Goal: Task Accomplishment & Management: Manage account settings

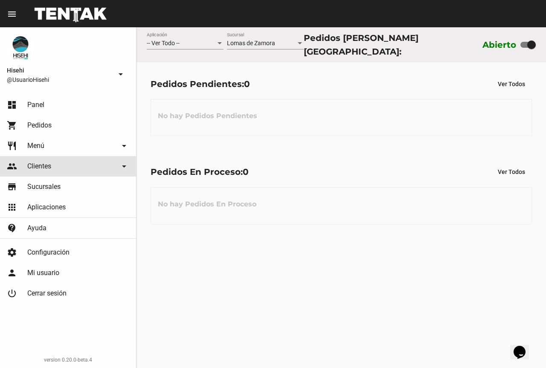
click at [41, 165] on span "Clientes" at bounding box center [39, 166] width 24 height 9
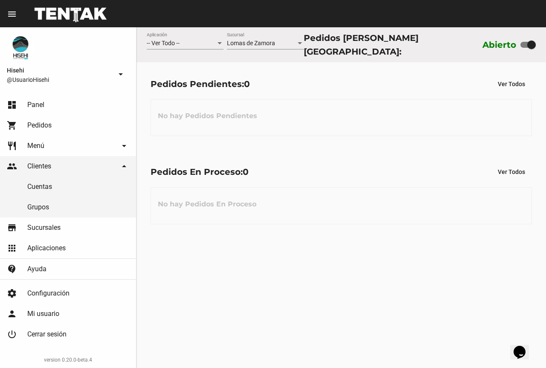
click at [58, 149] on link "restaurant Menú arrow_drop_down" at bounding box center [68, 146] width 136 height 20
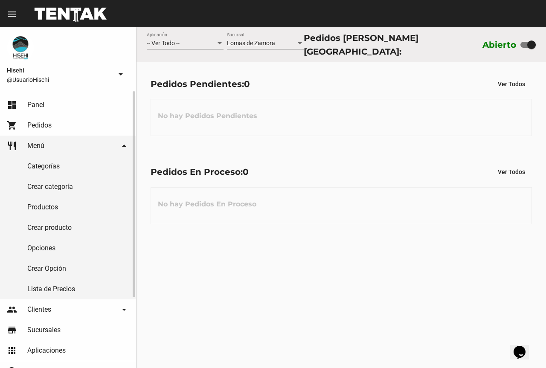
click at [63, 228] on link "Crear producto" at bounding box center [68, 227] width 136 height 20
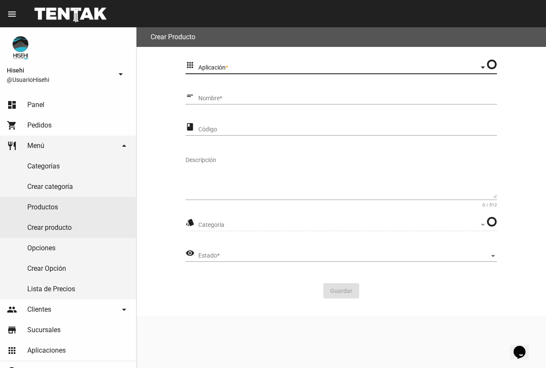
click at [251, 64] on span "Aplicación" at bounding box center [338, 67] width 280 height 7
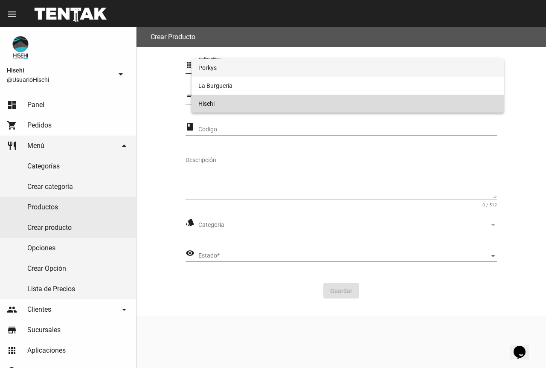
click at [212, 98] on span "Hisehi" at bounding box center [347, 104] width 298 height 18
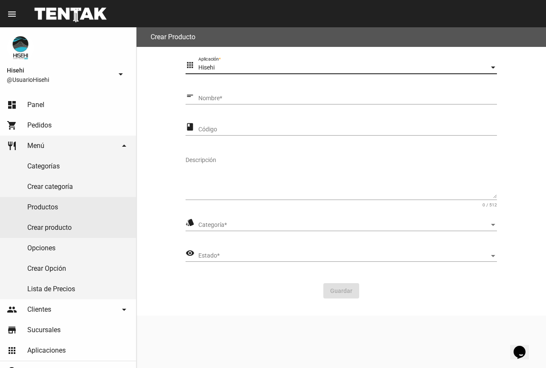
click at [217, 101] on input "Nombre *" at bounding box center [347, 98] width 298 height 7
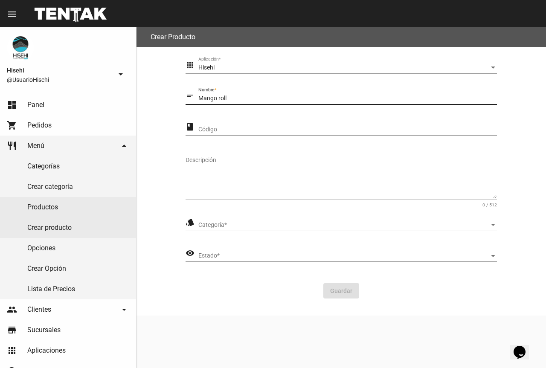
click at [222, 98] on input "Mango roll" at bounding box center [347, 98] width 298 height 7
type input "Mango Roll"
click at [211, 150] on div "Descripción" at bounding box center [340, 175] width 311 height 50
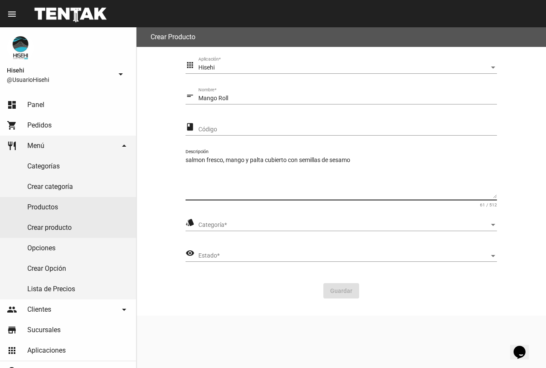
type textarea "salmon fresco, mango y palta cubierto con semillas de sesamo"
click at [251, 220] on div "Categoría Categoría *" at bounding box center [347, 222] width 298 height 17
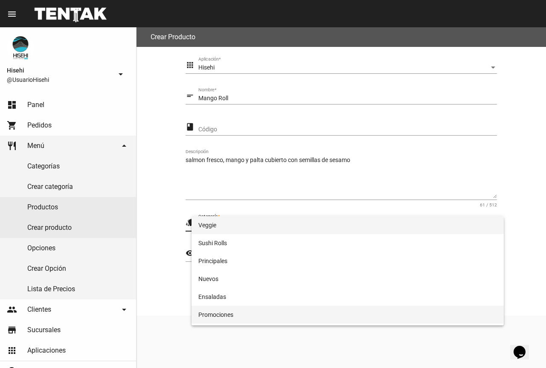
click at [239, 312] on span "Promociones" at bounding box center [347, 315] width 298 height 18
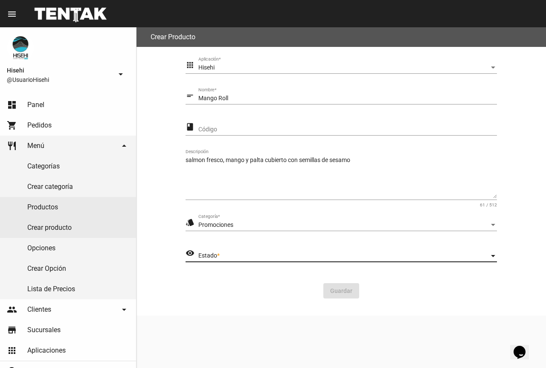
click at [229, 257] on span "Estado" at bounding box center [343, 255] width 291 height 7
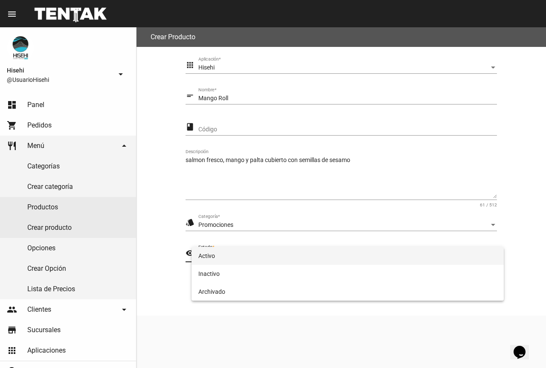
click at [229, 251] on span "Activo" at bounding box center [347, 256] width 298 height 18
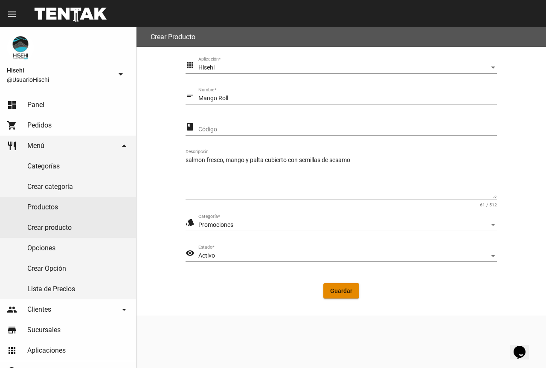
click at [344, 289] on span "Guardar" at bounding box center [341, 290] width 22 height 7
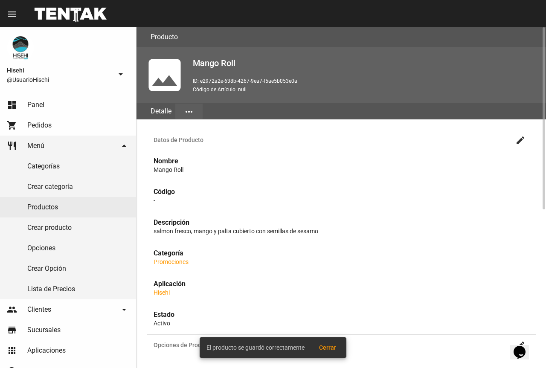
click at [189, 110] on mat-icon "more_horiz" at bounding box center [189, 112] width 10 height 10
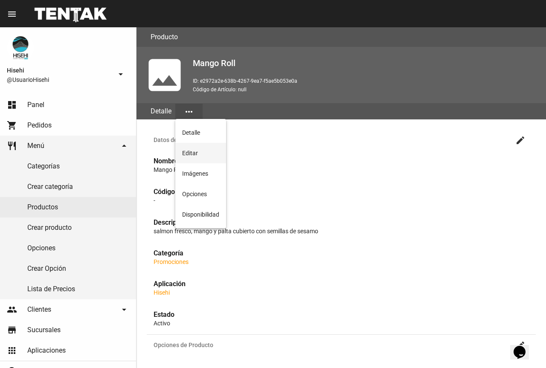
click at [205, 150] on button "Editar" at bounding box center [200, 153] width 51 height 20
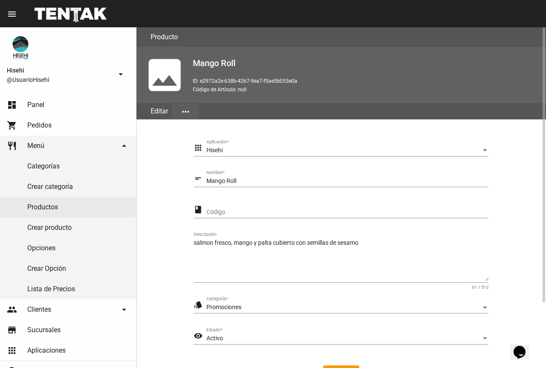
click at [191, 106] on button "more_horiz" at bounding box center [185, 111] width 27 height 15
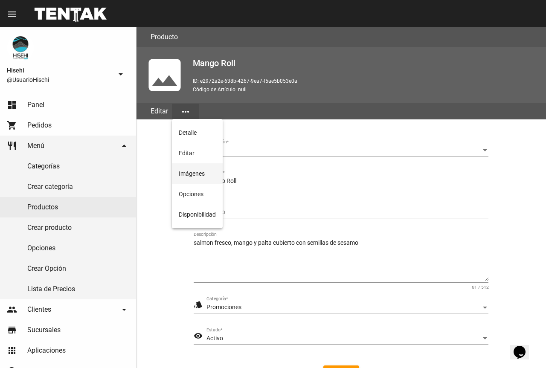
click at [210, 170] on button "Imágenes" at bounding box center [197, 173] width 51 height 20
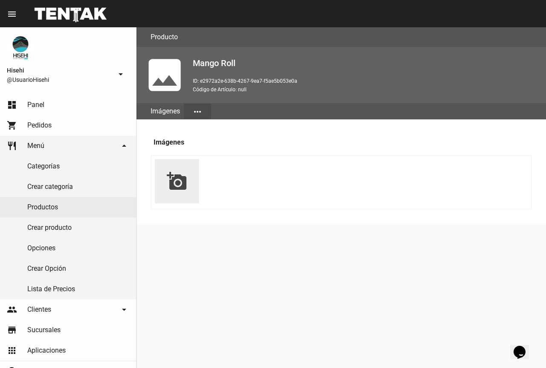
click at [186, 185] on mat-icon "add_a_photo" at bounding box center [177, 181] width 20 height 20
type input "C:\fakepath\WhatsApp Image [DATE] 4.15.49 PM.jpeg"
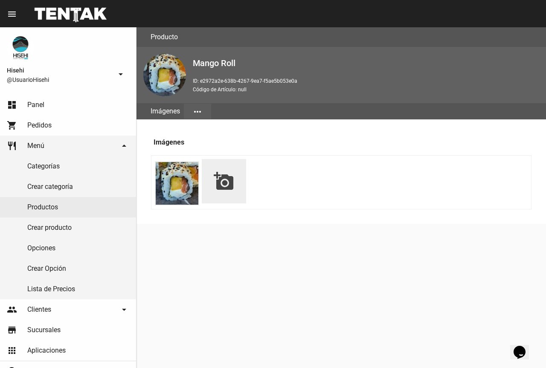
click at [205, 110] on button "more_horiz" at bounding box center [197, 111] width 27 height 15
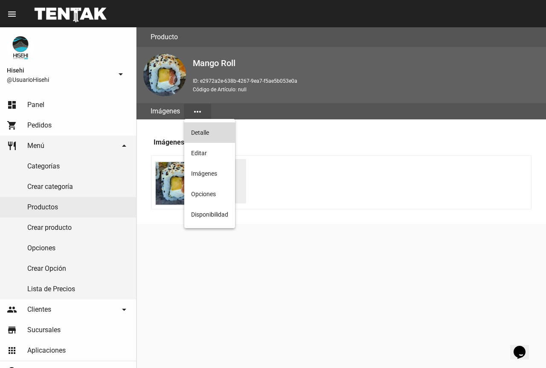
click at [210, 129] on button "Detalle" at bounding box center [209, 132] width 51 height 20
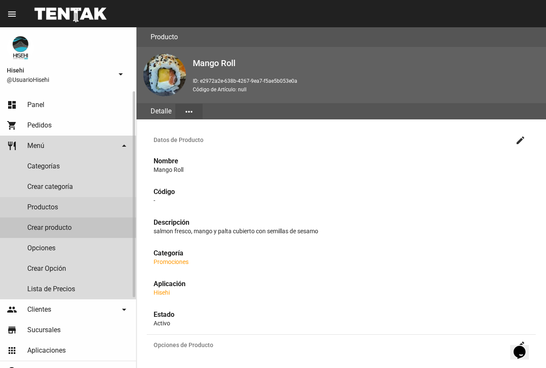
click at [58, 226] on link "Crear producto" at bounding box center [68, 227] width 136 height 20
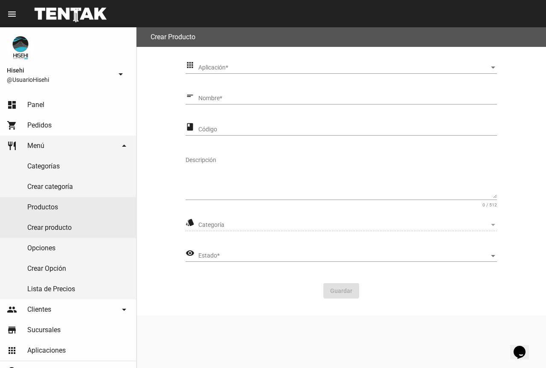
click at [225, 74] on div "apps Aplicación Aplicación *" at bounding box center [340, 69] width 311 height 24
click at [226, 69] on span "Aplicación" at bounding box center [343, 67] width 291 height 7
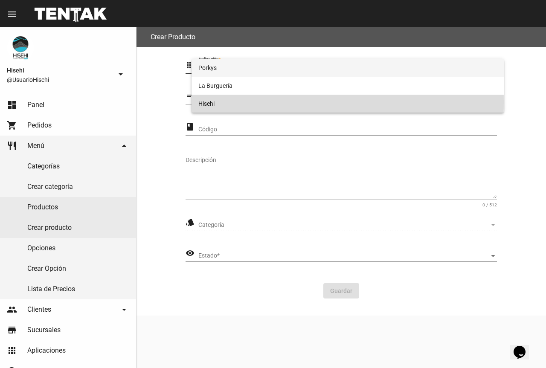
click at [223, 102] on span "Hisehi" at bounding box center [347, 104] width 298 height 18
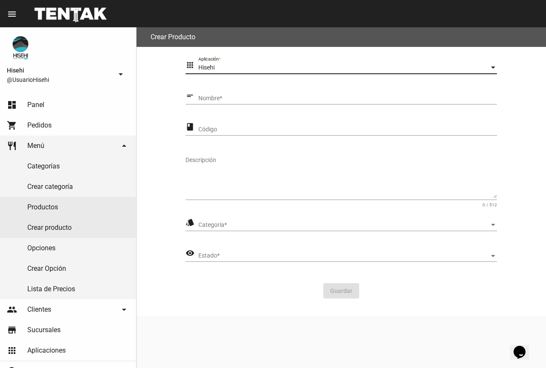
click at [223, 99] on input "Nombre *" at bounding box center [347, 98] width 298 height 7
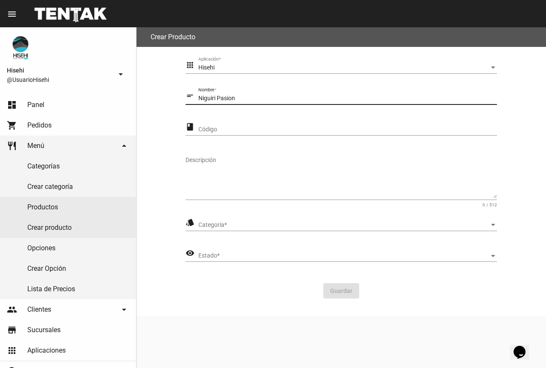
type input "Niguiri Pasion"
click at [229, 151] on div "Descripción" at bounding box center [340, 175] width 311 height 50
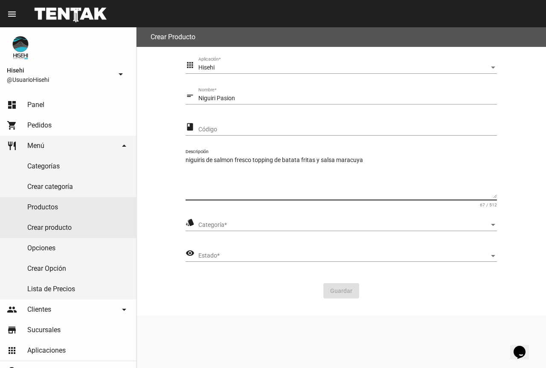
type textarea "niguiris de salmon fresco topping de batata fritas y salsa maracuya"
click at [251, 228] on span "Categoría" at bounding box center [343, 225] width 291 height 7
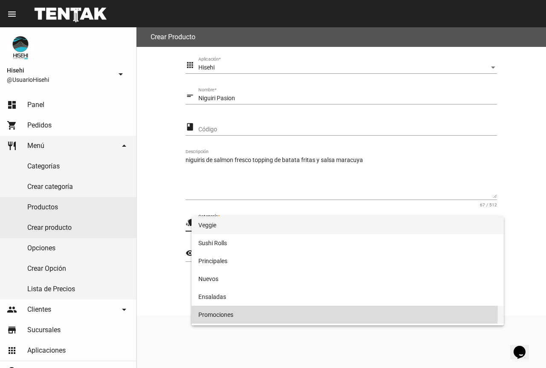
click at [240, 310] on span "Promociones" at bounding box center [347, 315] width 298 height 18
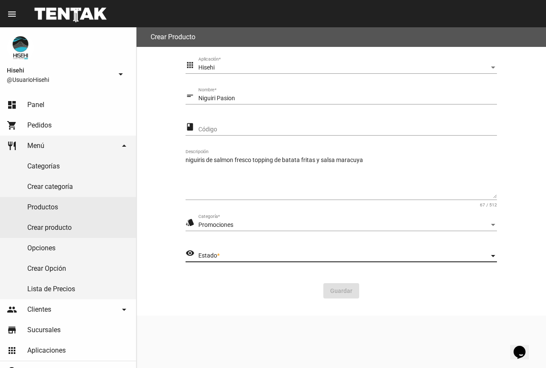
click at [236, 257] on span "Estado" at bounding box center [343, 255] width 291 height 7
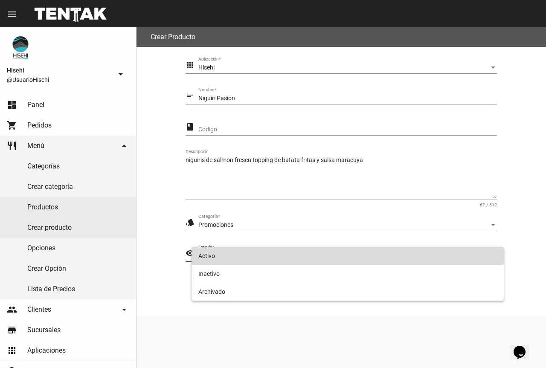
click at [226, 253] on span "Activo" at bounding box center [347, 256] width 298 height 18
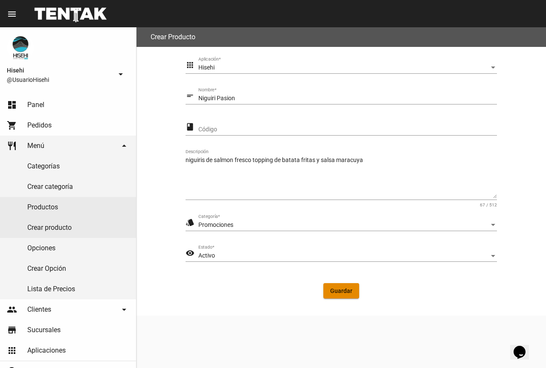
click at [343, 291] on span "Guardar" at bounding box center [341, 290] width 22 height 7
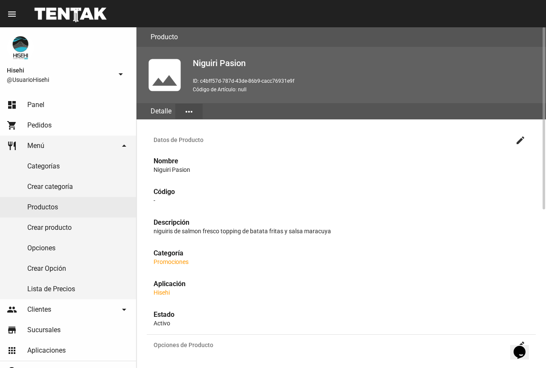
click at [182, 114] on button "more_horiz" at bounding box center [188, 111] width 27 height 15
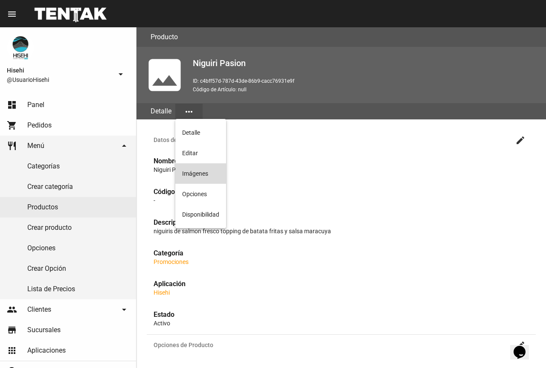
click at [201, 179] on button "Imágenes" at bounding box center [200, 173] width 51 height 20
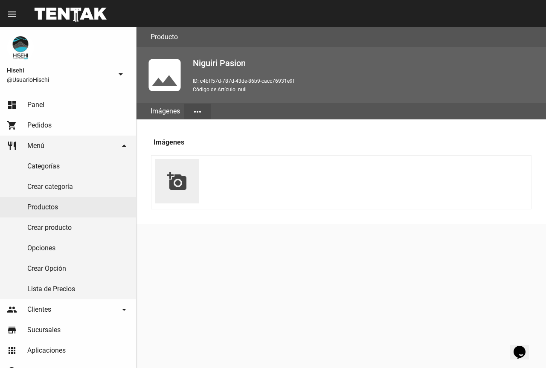
click at [173, 186] on mat-icon "add_a_photo" at bounding box center [177, 181] width 20 height 20
type input "C:\fakepath\WhatsApp Image [DATE] 4.23.43 PM.jpeg"
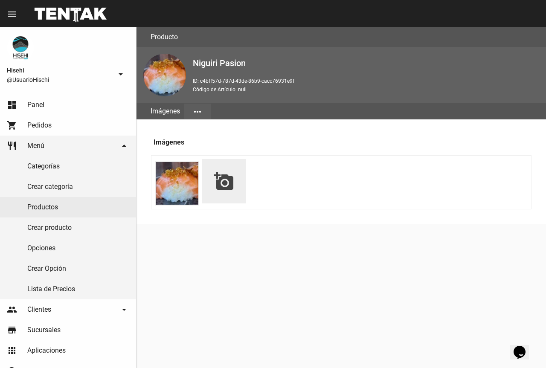
click at [201, 108] on mat-icon "more_horiz" at bounding box center [197, 112] width 10 height 10
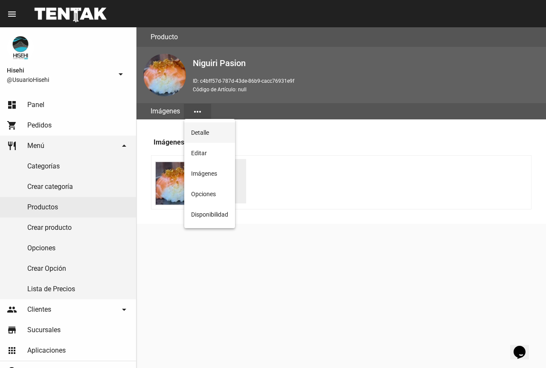
click at [216, 132] on button "Detalle" at bounding box center [209, 132] width 51 height 20
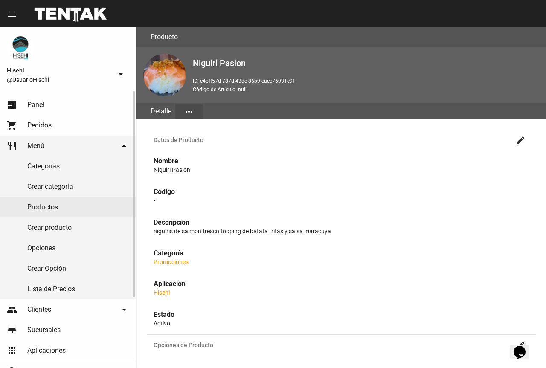
click at [66, 229] on link "Crear producto" at bounding box center [68, 227] width 136 height 20
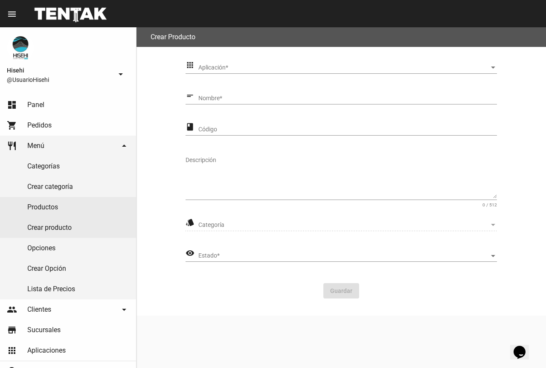
click at [243, 72] on div "Aplicación Aplicación *" at bounding box center [347, 65] width 298 height 17
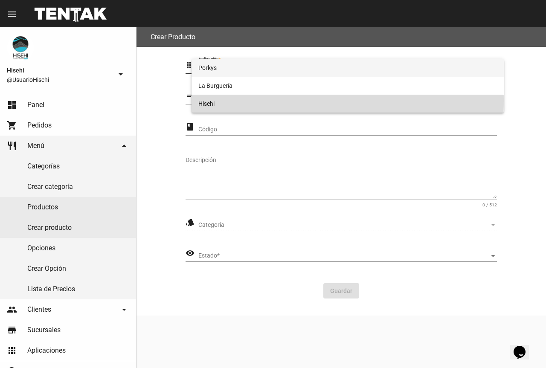
click at [227, 100] on span "Hisehi" at bounding box center [347, 104] width 298 height 18
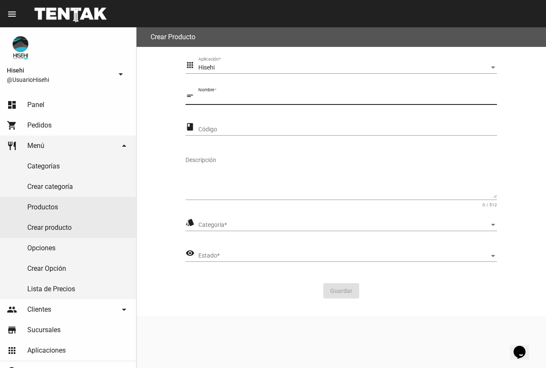
click at [228, 100] on input "Nombre *" at bounding box center [347, 98] width 298 height 7
type input "Omega Roll"
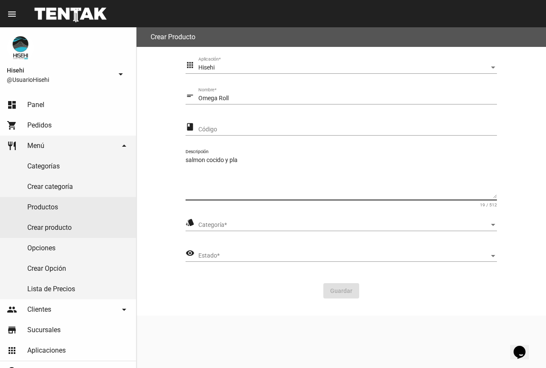
drag, startPoint x: 232, startPoint y: 156, endPoint x: 245, endPoint y: 169, distance: 18.1
click at [233, 157] on textarea "salmon cocido y pla" at bounding box center [340, 177] width 311 height 42
click at [245, 161] on textarea "salmon cocido y pla" at bounding box center [340, 177] width 311 height 42
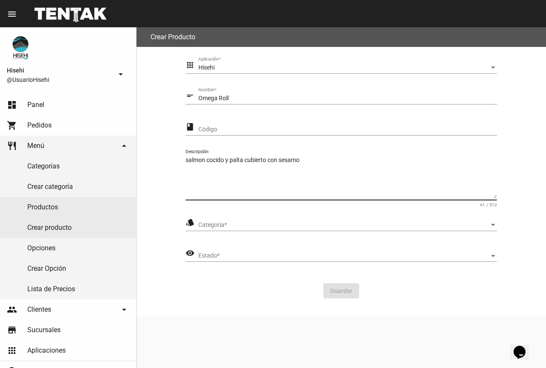
type textarea "salmon cocido y palta cubierto con sesamo"
click at [266, 220] on div "Categoría Categoría *" at bounding box center [347, 222] width 298 height 17
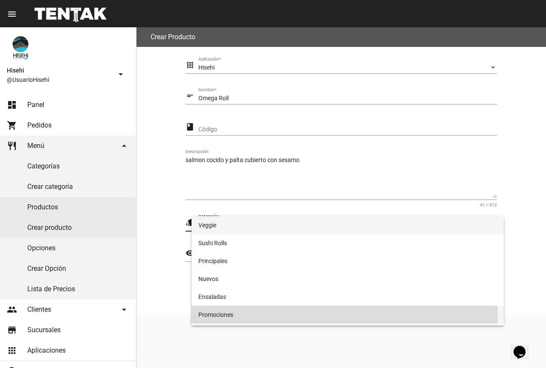
drag, startPoint x: 248, startPoint y: 318, endPoint x: 246, endPoint y: 306, distance: 12.5
click at [247, 317] on span "Promociones" at bounding box center [347, 315] width 298 height 18
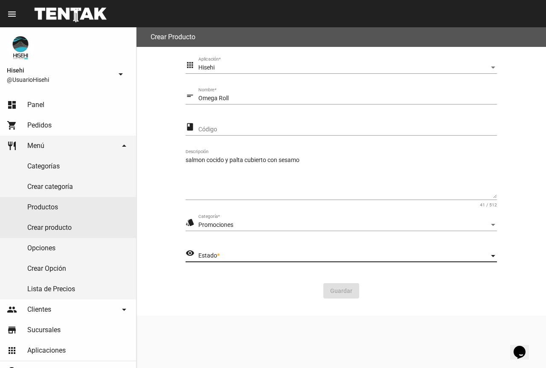
click at [244, 253] on span "Estado" at bounding box center [343, 255] width 291 height 7
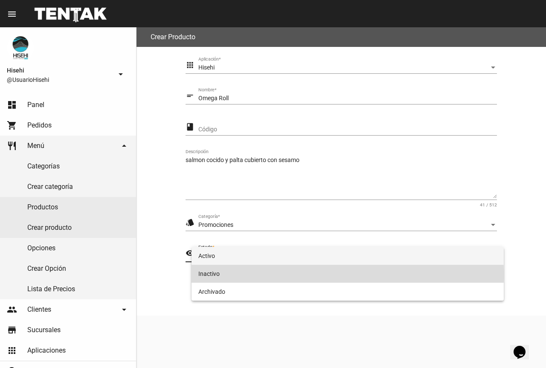
click at [262, 275] on span "Inactivo" at bounding box center [347, 274] width 298 height 18
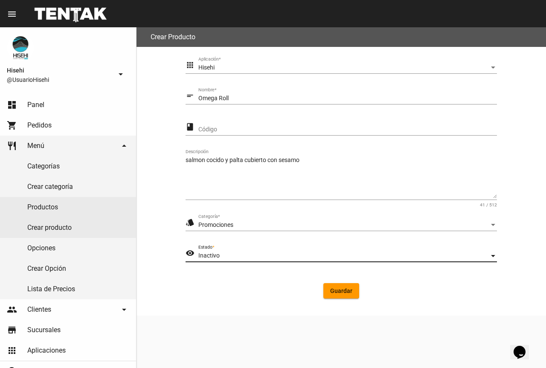
click at [257, 258] on div "Inactivo" at bounding box center [343, 255] width 291 height 7
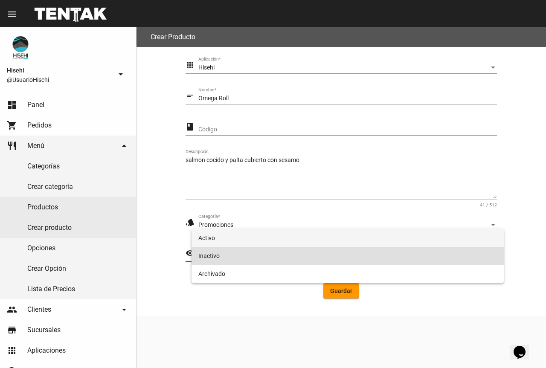
click at [243, 235] on span "Activo" at bounding box center [347, 238] width 298 height 18
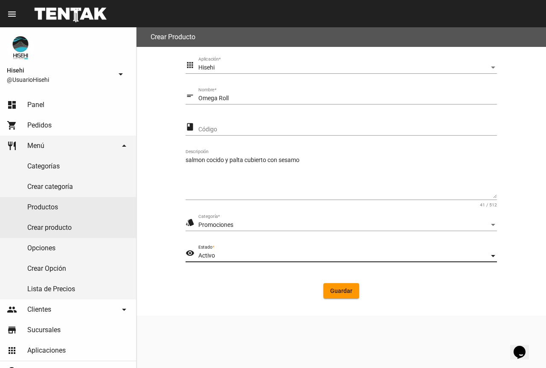
click at [351, 289] on span "Guardar" at bounding box center [341, 290] width 22 height 7
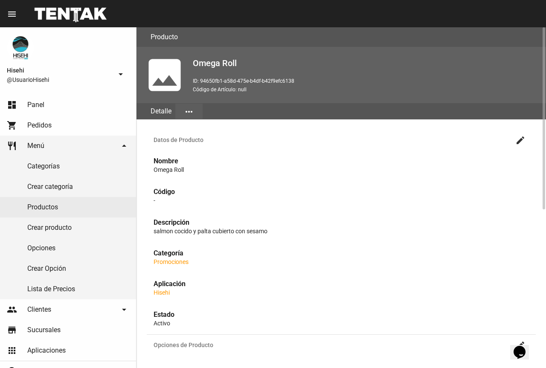
click at [184, 113] on mat-icon "more_horiz" at bounding box center [189, 112] width 10 height 10
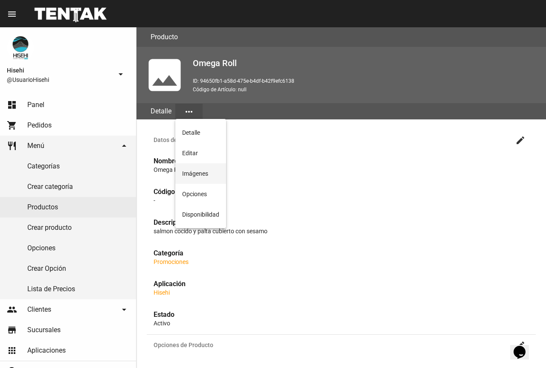
click at [202, 176] on button "Imágenes" at bounding box center [200, 173] width 51 height 20
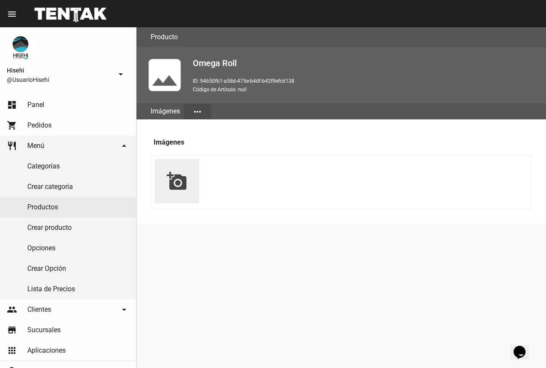
click at [179, 179] on mat-icon "add_a_photo" at bounding box center [177, 181] width 20 height 20
type input "C:\fakepath\WhatsApp Image [DATE] 4.23.04 PM.jpeg"
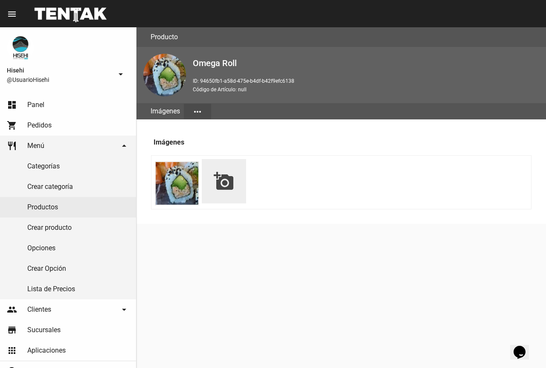
click at [196, 110] on mat-icon "more_horiz" at bounding box center [197, 112] width 10 height 10
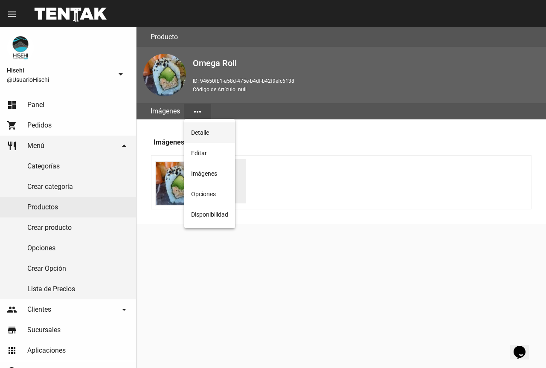
click at [207, 132] on button "Detalle" at bounding box center [209, 132] width 51 height 20
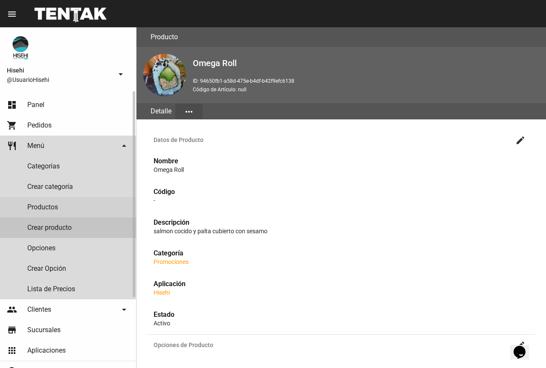
click at [66, 224] on link "Crear producto" at bounding box center [68, 227] width 136 height 20
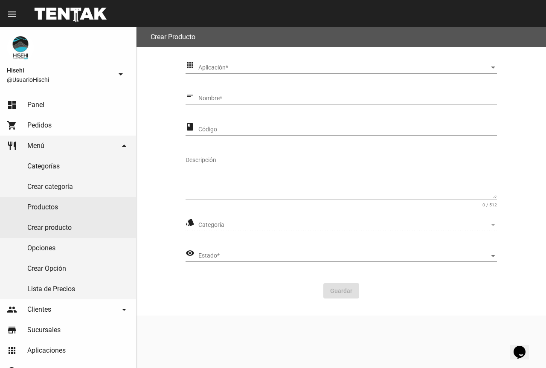
click at [225, 67] on span "Aplicación" at bounding box center [343, 67] width 291 height 7
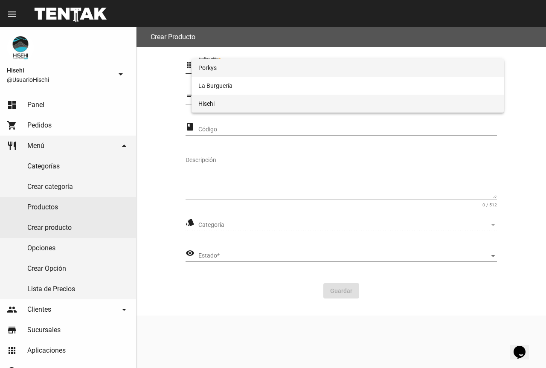
click at [220, 102] on span "Hisehi" at bounding box center [347, 104] width 298 height 18
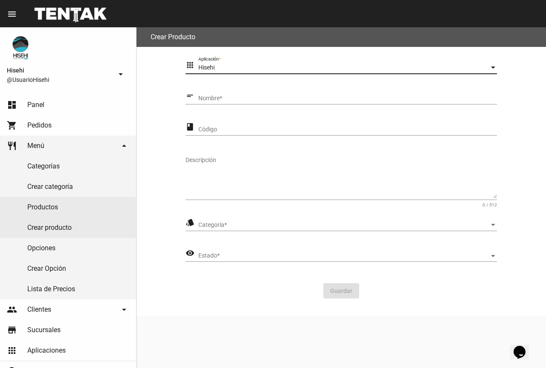
click at [216, 103] on div "Nombre *" at bounding box center [347, 96] width 298 height 17
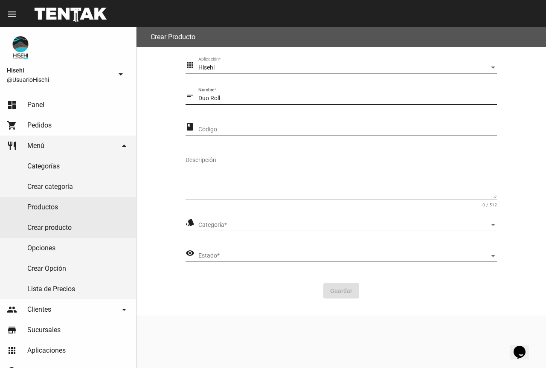
type input "Duo Roll"
click at [220, 178] on textarea "Descripción" at bounding box center [340, 177] width 311 height 42
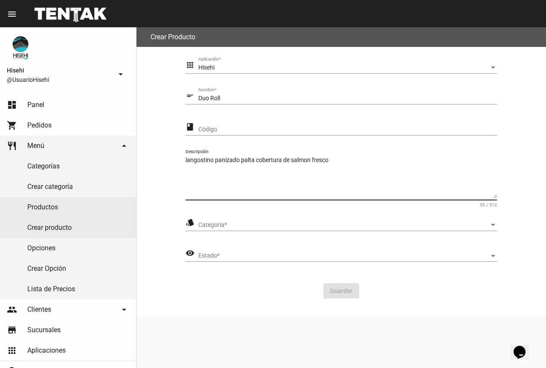
type textarea "langostino panizado palta cobertura de salmon fresco"
click at [224, 231] on div "style Categoría Categoría *" at bounding box center [340, 226] width 311 height 24
click at [223, 228] on span "Categoría" at bounding box center [343, 225] width 291 height 7
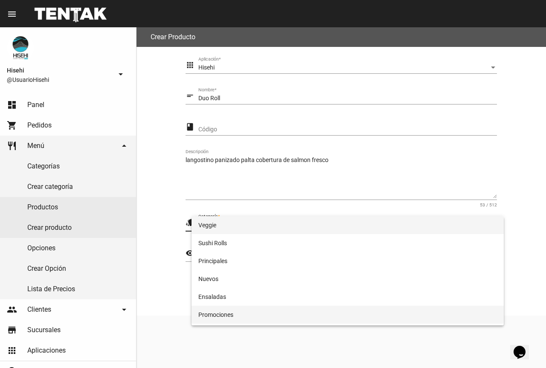
click at [231, 321] on span "Promociones" at bounding box center [347, 315] width 298 height 18
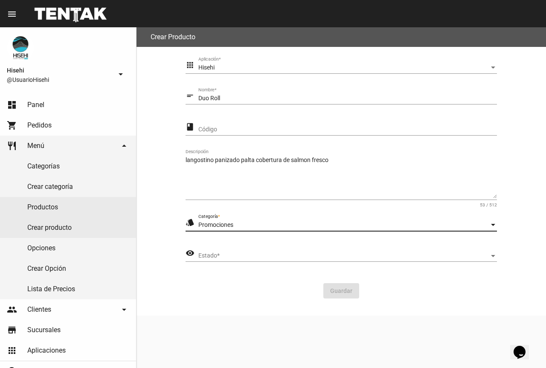
click at [231, 251] on div "Estado Estado *" at bounding box center [347, 253] width 298 height 17
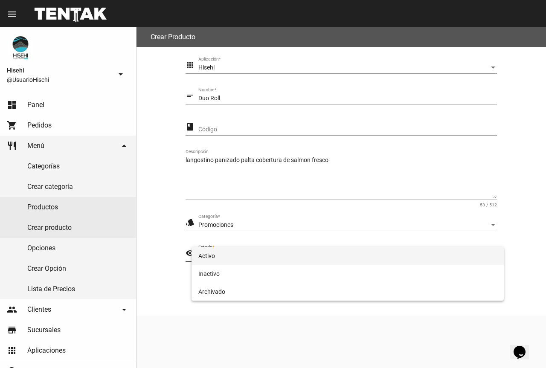
click at [222, 257] on span "Activo" at bounding box center [347, 256] width 298 height 18
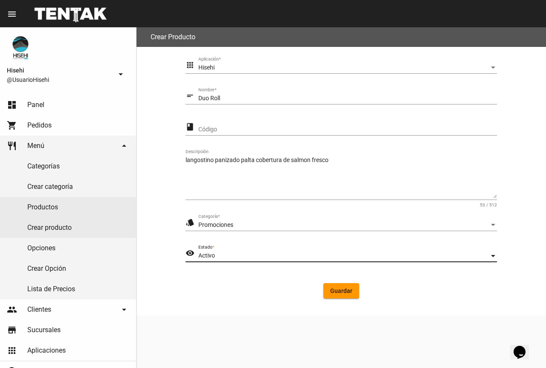
click at [350, 293] on span "Guardar" at bounding box center [341, 290] width 22 height 7
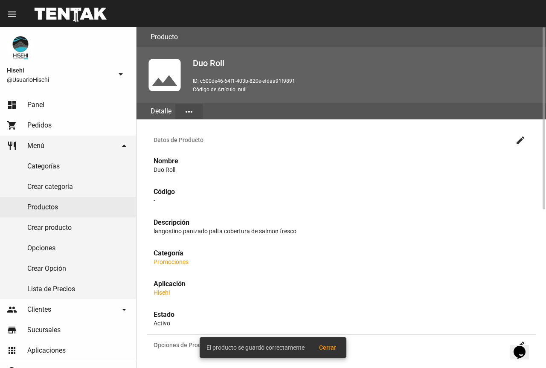
click at [192, 113] on mat-icon "more_horiz" at bounding box center [189, 112] width 10 height 10
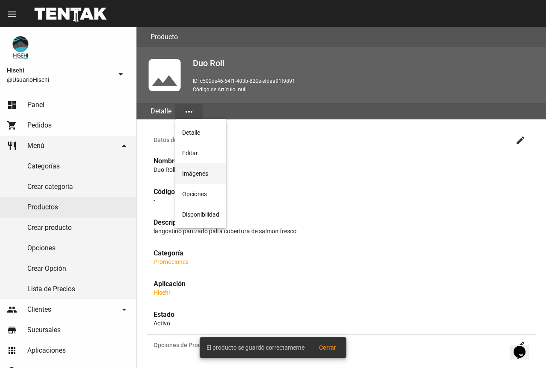
click at [202, 173] on button "Imágenes" at bounding box center [200, 173] width 51 height 20
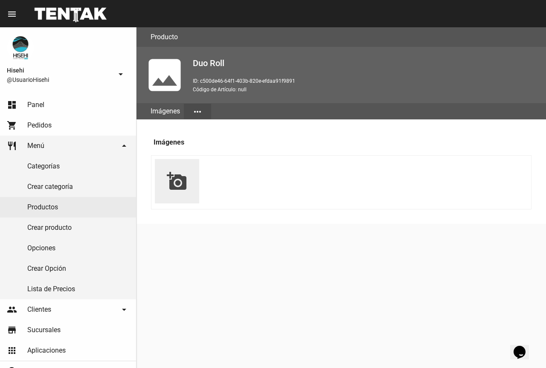
click at [192, 119] on button "more_horiz" at bounding box center [197, 111] width 27 height 15
click at [194, 174] on button "Imágenes" at bounding box center [209, 173] width 51 height 20
click at [182, 182] on mat-icon "add_a_photo" at bounding box center [177, 181] width 20 height 20
type input "C:\fakepath\WhatsApp Image [DATE] 4.08.14 PM.jpeg"
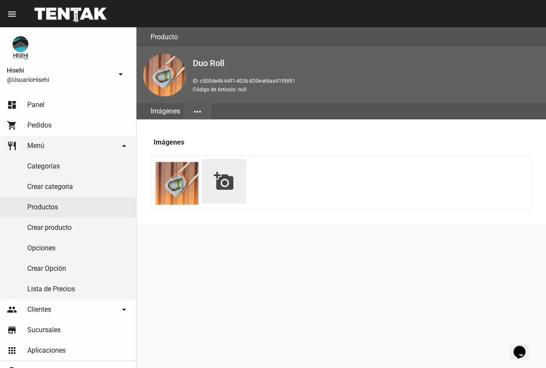
click at [205, 111] on button "more_horiz" at bounding box center [197, 111] width 27 height 15
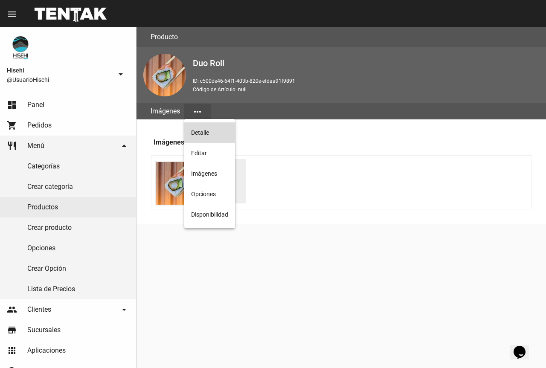
click at [203, 134] on button "Detalle" at bounding box center [209, 132] width 51 height 20
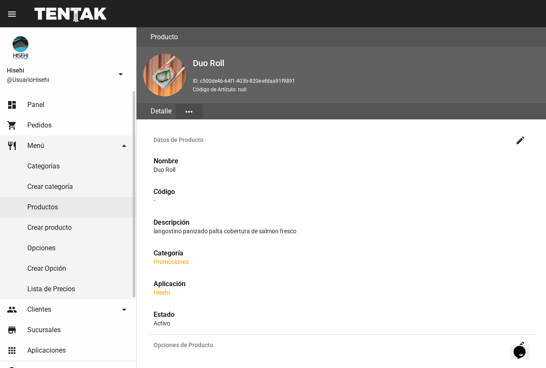
click at [69, 224] on link "Crear producto" at bounding box center [68, 227] width 136 height 20
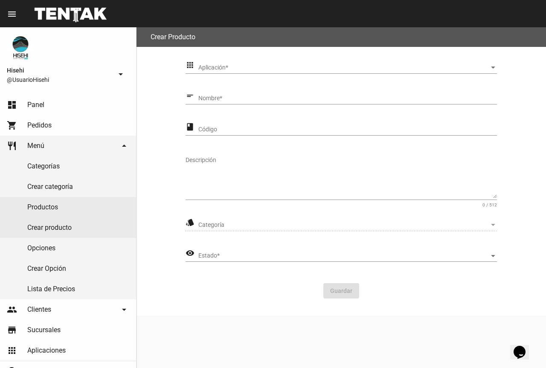
click at [230, 65] on span "Aplicación" at bounding box center [343, 67] width 291 height 7
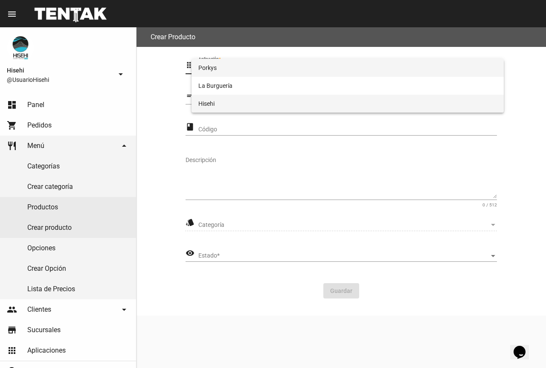
click at [240, 98] on span "Hisehi" at bounding box center [347, 104] width 298 height 18
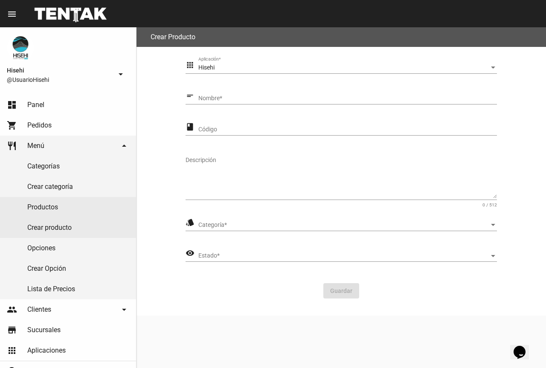
click at [234, 93] on div "Nombre *" at bounding box center [347, 96] width 298 height 17
type input "[PERSON_NAME] [US_STATE]"
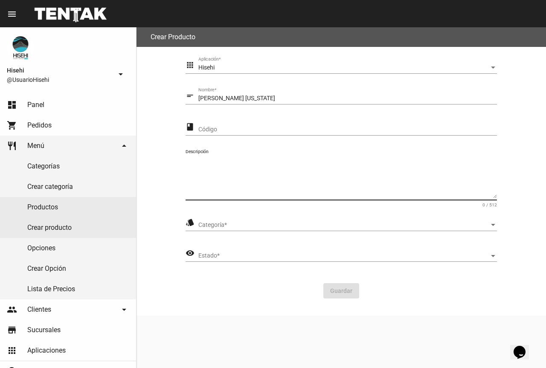
click at [225, 168] on textarea "Descripción" at bounding box center [340, 177] width 311 height 42
type textarea "kanikama y queso"
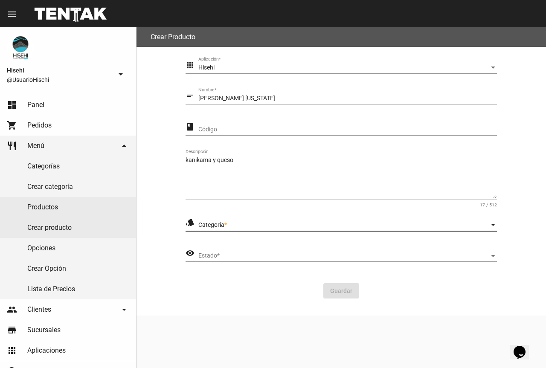
click at [262, 227] on span "Categoría" at bounding box center [343, 225] width 291 height 7
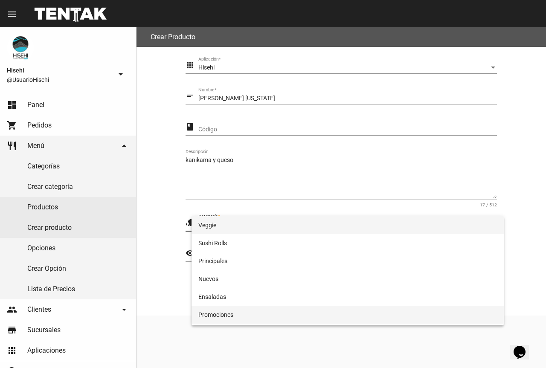
click at [234, 313] on span "Promociones" at bounding box center [347, 315] width 298 height 18
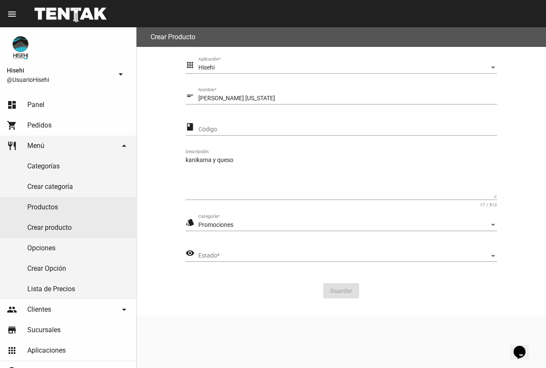
click at [231, 251] on div "Estado Estado *" at bounding box center [347, 253] width 298 height 17
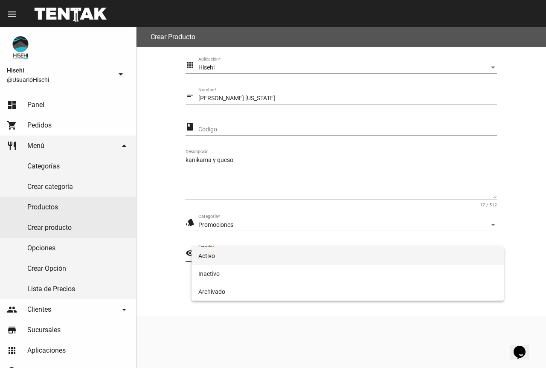
click at [212, 259] on span "Activo" at bounding box center [347, 256] width 298 height 18
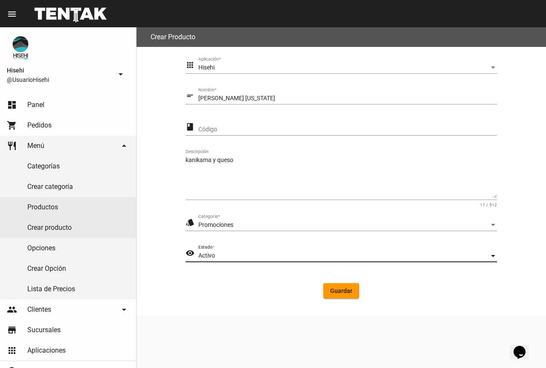
click at [337, 287] on span "Guardar" at bounding box center [341, 290] width 22 height 7
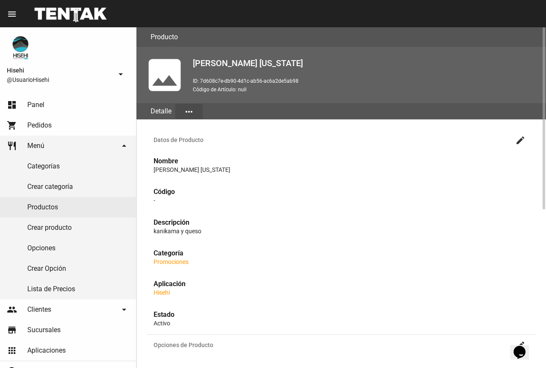
click at [190, 113] on mat-icon "more_horiz" at bounding box center [189, 112] width 10 height 10
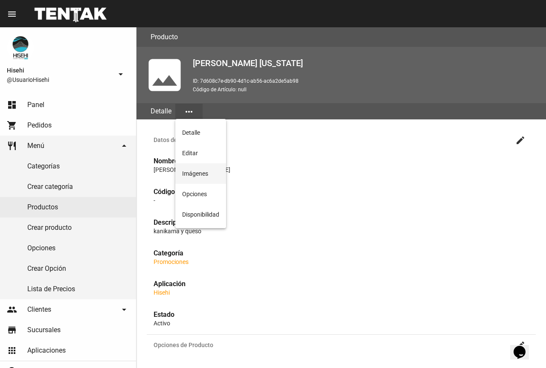
click at [203, 172] on button "Imágenes" at bounding box center [200, 173] width 51 height 20
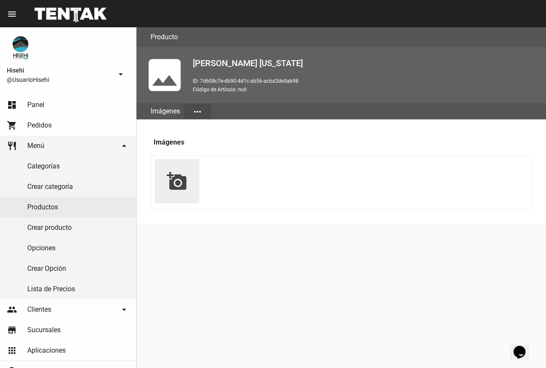
click at [178, 182] on mat-icon "add_a_photo" at bounding box center [177, 181] width 20 height 20
type input "C:\fakepath\WhatsApp Image [DATE] 4.08.44 PM.jpeg"
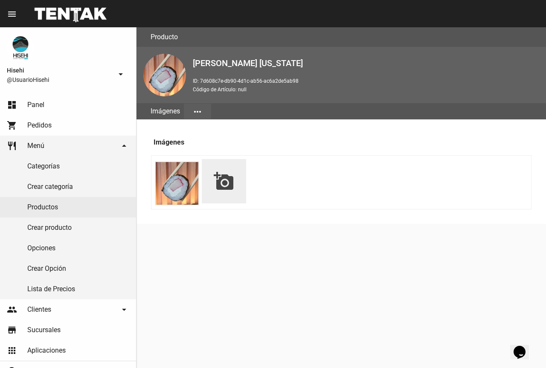
click at [198, 112] on mat-icon "more_horiz" at bounding box center [197, 112] width 10 height 10
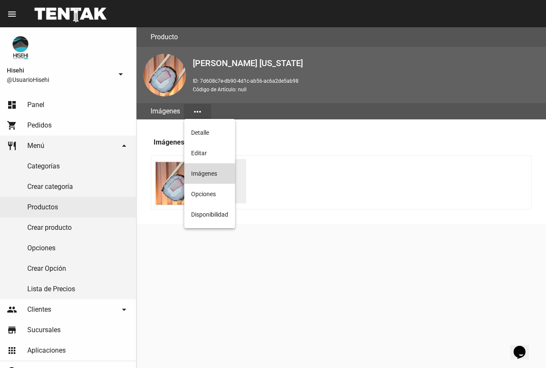
click at [218, 176] on button "Imágenes" at bounding box center [209, 173] width 51 height 20
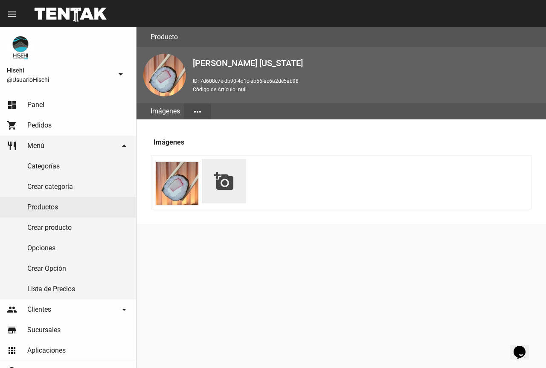
click at [197, 113] on mat-icon "more_horiz" at bounding box center [197, 112] width 10 height 10
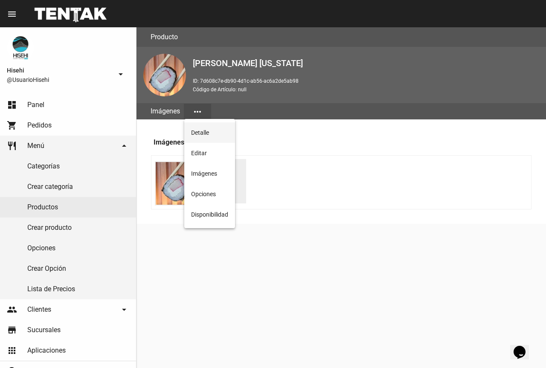
click at [201, 131] on button "Detalle" at bounding box center [209, 132] width 51 height 20
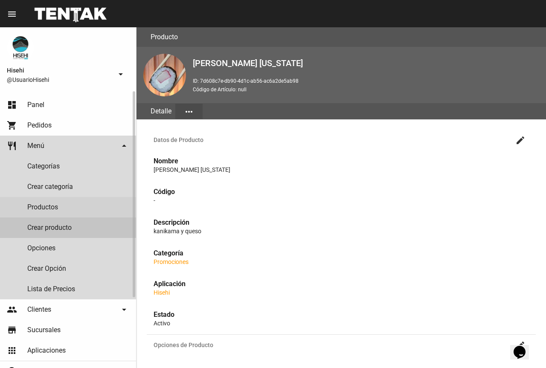
click at [74, 227] on link "Crear producto" at bounding box center [68, 227] width 136 height 20
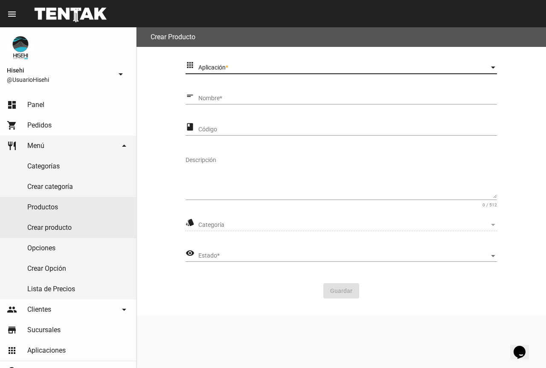
click at [237, 69] on span "Aplicación" at bounding box center [343, 67] width 291 height 7
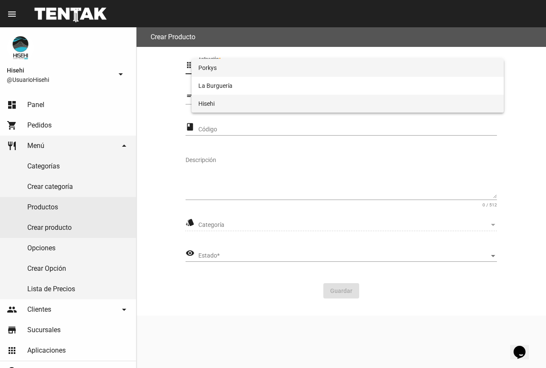
click at [225, 106] on span "Hisehi" at bounding box center [347, 104] width 298 height 18
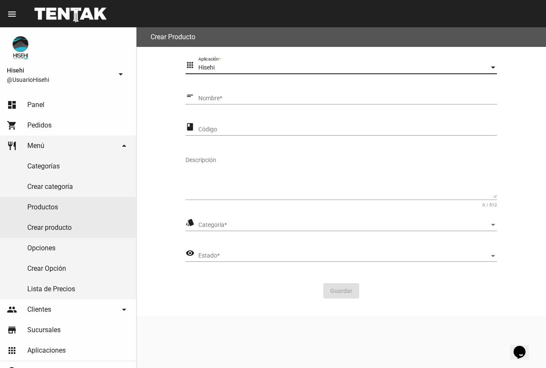
click at [225, 98] on input "Nombre *" at bounding box center [347, 98] width 298 height 7
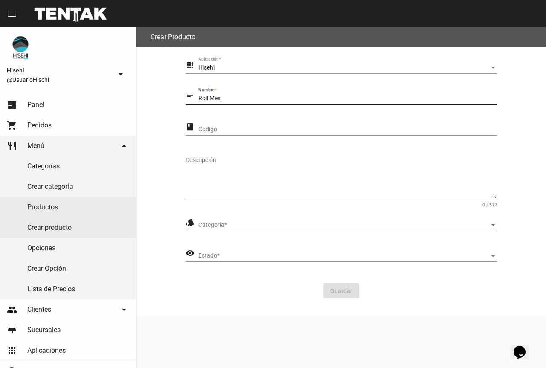
type input "Roll Mex"
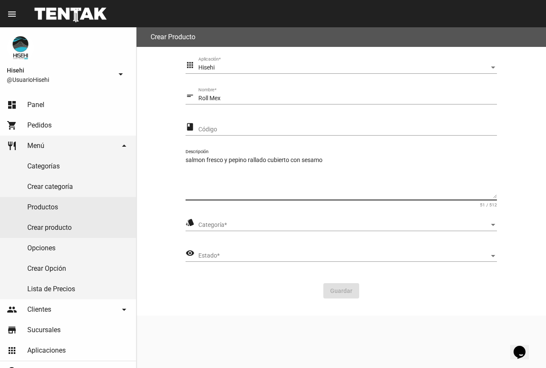
type textarea "salmon fresco y pepino rallado cubierto con sesamo"
click at [227, 224] on span "Categoría" at bounding box center [343, 225] width 291 height 7
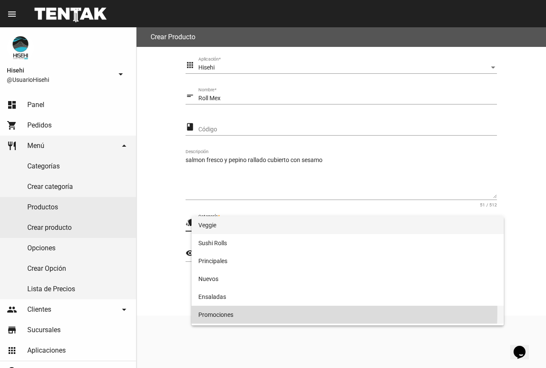
click at [246, 311] on span "Promociones" at bounding box center [347, 315] width 298 height 18
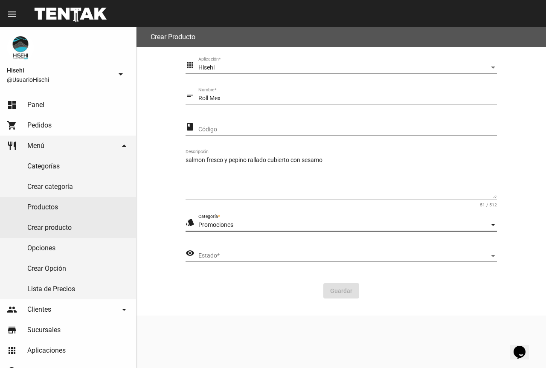
click at [251, 251] on div "Estado Estado *" at bounding box center [347, 253] width 298 height 17
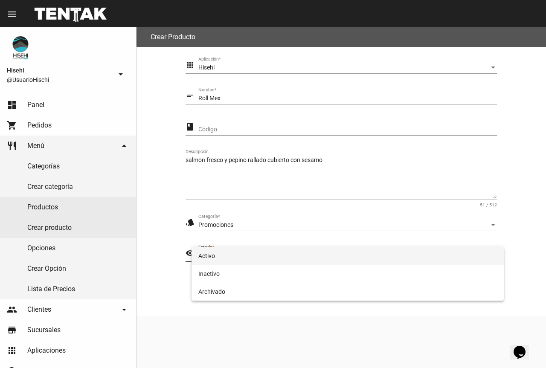
click at [225, 254] on span "Activo" at bounding box center [347, 256] width 298 height 18
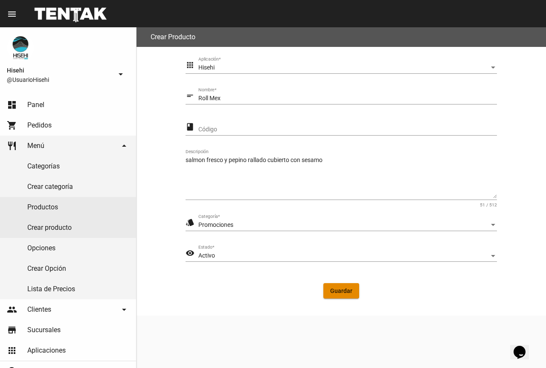
click at [351, 290] on span "Guardar" at bounding box center [341, 290] width 22 height 7
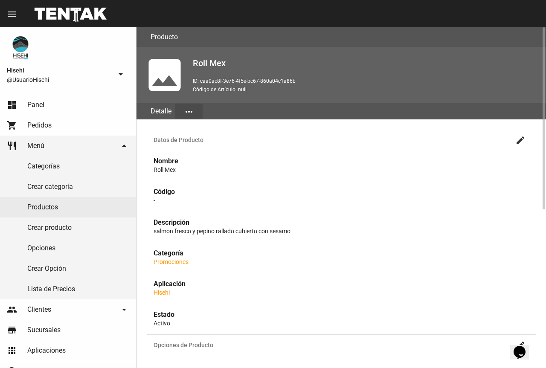
click at [190, 113] on mat-icon "more_horiz" at bounding box center [189, 112] width 10 height 10
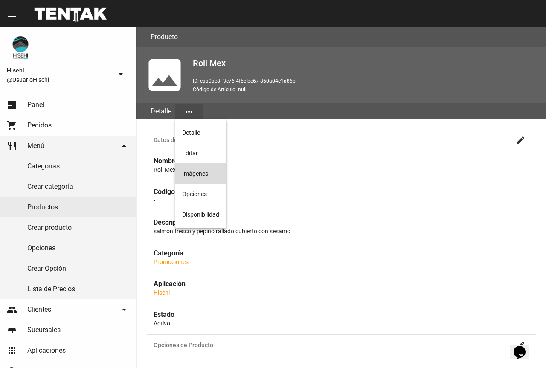
click at [208, 178] on button "Imágenes" at bounding box center [200, 173] width 51 height 20
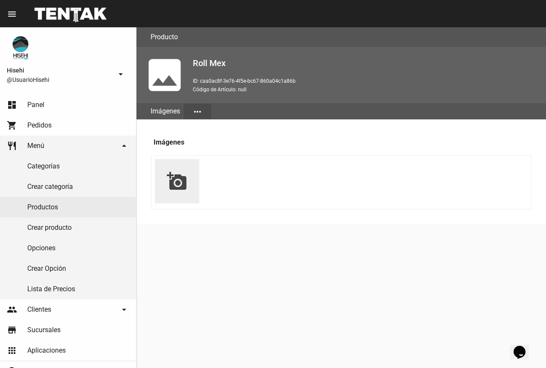
click at [176, 182] on mat-icon "add_a_photo" at bounding box center [177, 181] width 20 height 20
type input "C:\fakepath\WhatsApp Image [DATE] 4.15.06 PM.jpeg"
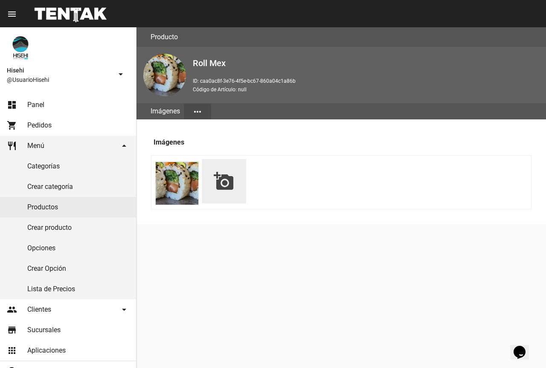
click at [196, 110] on mat-icon "more_horiz" at bounding box center [197, 112] width 10 height 10
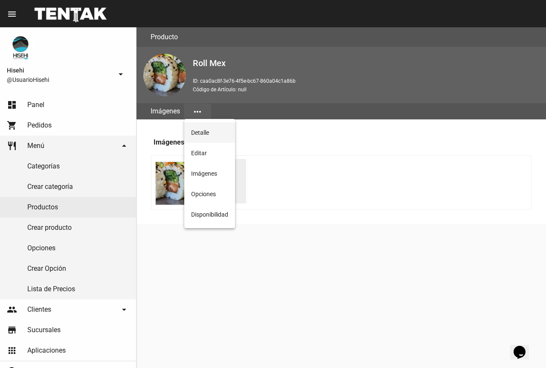
click at [204, 133] on button "Detalle" at bounding box center [209, 132] width 51 height 20
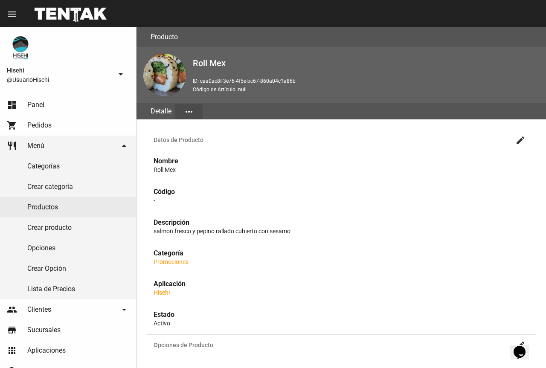
click at [524, 138] on mat-icon "create" at bounding box center [520, 140] width 10 height 10
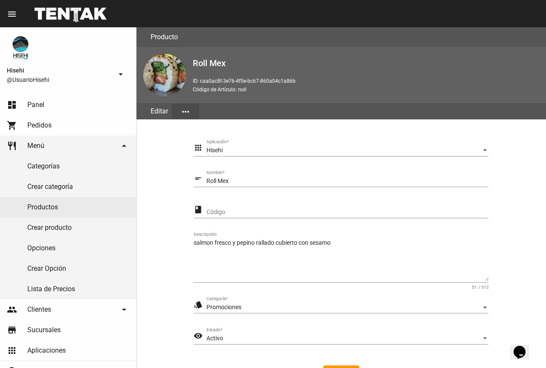
click at [364, 237] on div "salmon fresco y pepino rallado cubierto con sesamo Descripción" at bounding box center [341, 257] width 295 height 50
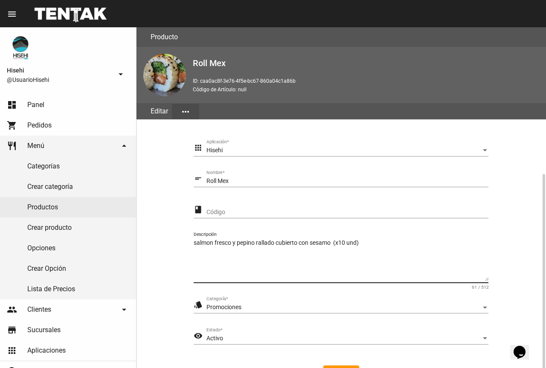
scroll to position [81, 0]
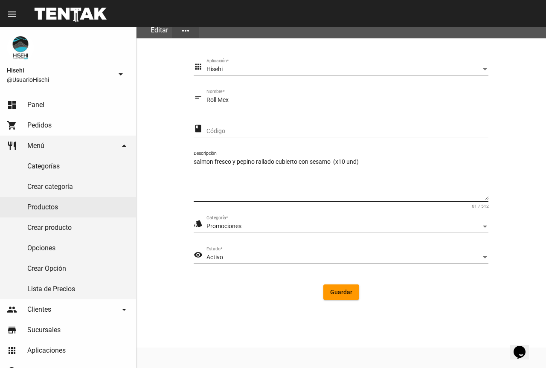
type textarea "salmon fresco y pepino rallado cubierto con sesamo (x10 und)"
click at [340, 295] on span "Guardar" at bounding box center [341, 292] width 22 height 7
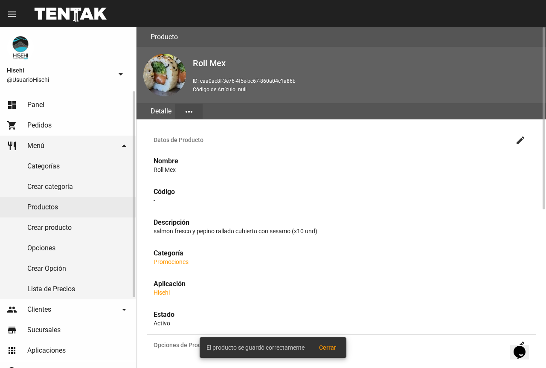
click at [62, 209] on link "Productos" at bounding box center [68, 207] width 136 height 20
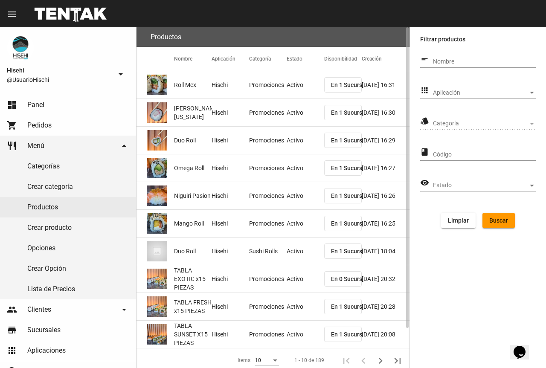
click at [268, 224] on mat-cell "Promociones" at bounding box center [268, 223] width 38 height 27
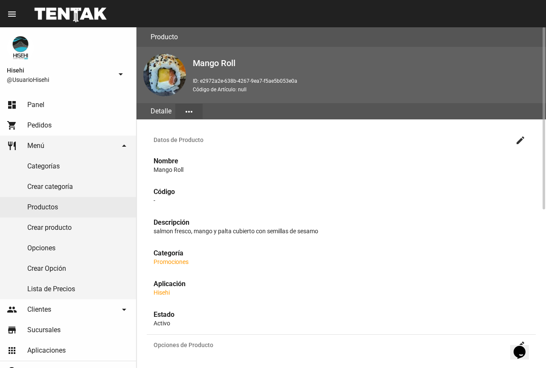
click at [521, 135] on mat-icon "create" at bounding box center [520, 140] width 10 height 10
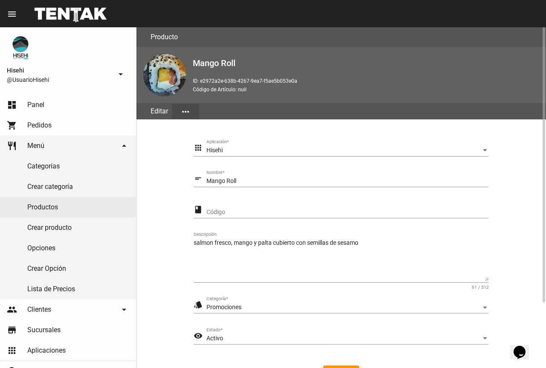
click at [379, 244] on textarea "salmon fresco, mango y palta cubierto con semillas de sesamo" at bounding box center [341, 260] width 295 height 42
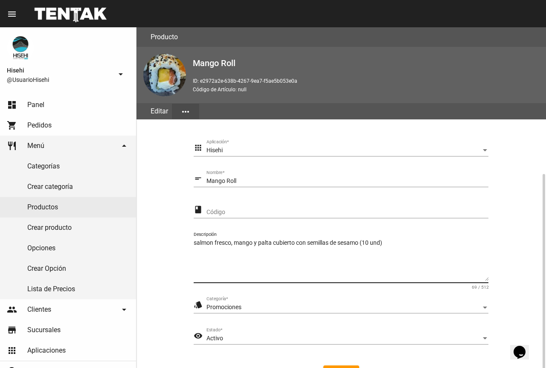
scroll to position [81, 0]
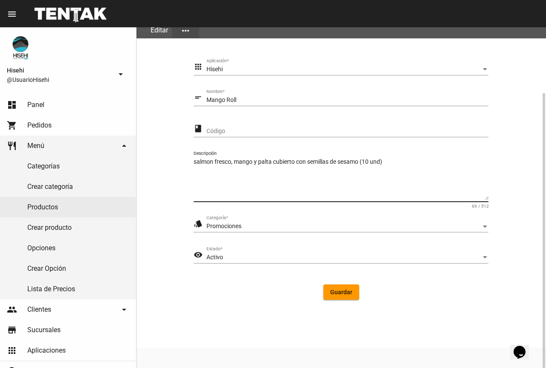
type textarea "salmon fresco, mango y palta cubierto con semillas de sesamo (10 und)"
click at [344, 293] on span "Guardar" at bounding box center [341, 292] width 22 height 7
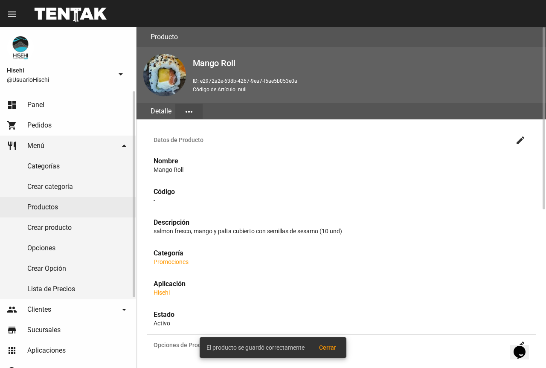
click at [86, 213] on link "Productos" at bounding box center [68, 207] width 136 height 20
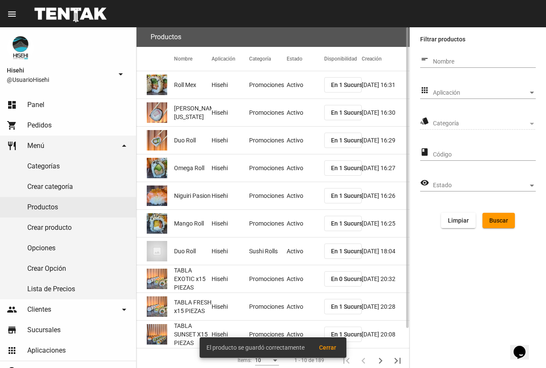
click at [228, 191] on mat-cell "Hisehi" at bounding box center [230, 195] width 38 height 27
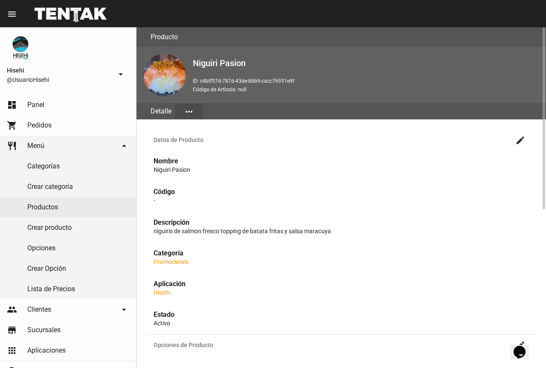
click at [520, 142] on mat-icon "create" at bounding box center [520, 140] width 10 height 10
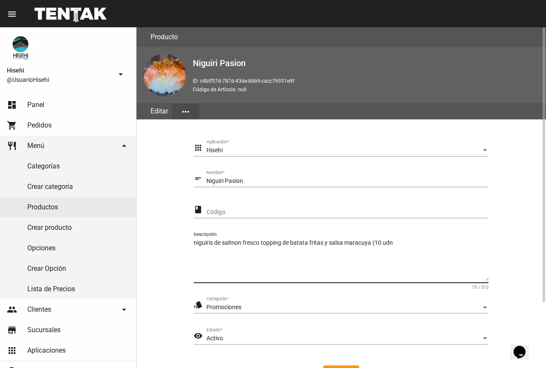
drag, startPoint x: 387, startPoint y: 240, endPoint x: 394, endPoint y: 242, distance: 7.4
click at [387, 240] on textarea "niguiris de salmon fresco topping de batata fritas y salsa maracuya (10 udn" at bounding box center [341, 260] width 295 height 42
click at [400, 243] on textarea "niguiris de salmon fresco topping de batata fritas y salsa maracuya (10 udn" at bounding box center [341, 260] width 295 height 42
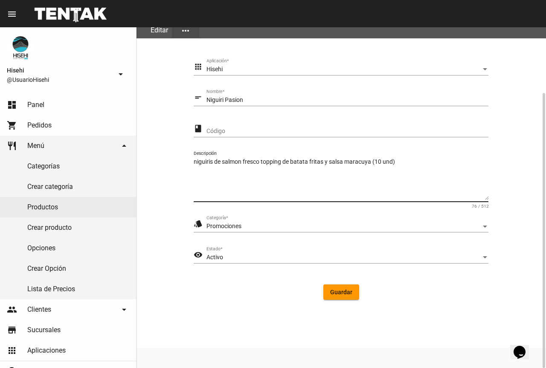
type textarea "niguiris de salmon fresco topping de batata fritas y salsa maracuya (10 und)"
click at [338, 295] on span "Guardar" at bounding box center [341, 292] width 22 height 7
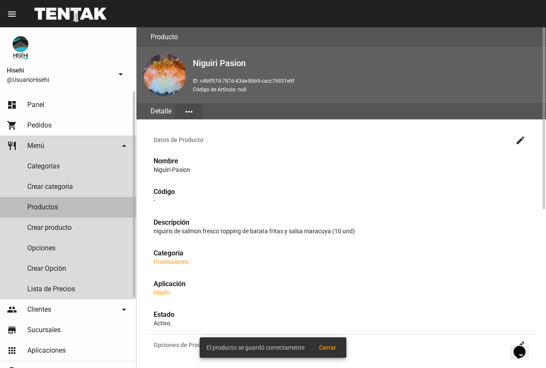
click at [57, 208] on link "Productos" at bounding box center [68, 207] width 136 height 20
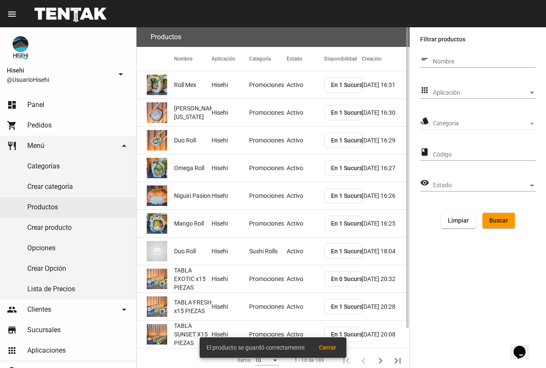
click at [266, 165] on mat-cell "Promociones" at bounding box center [268, 167] width 38 height 27
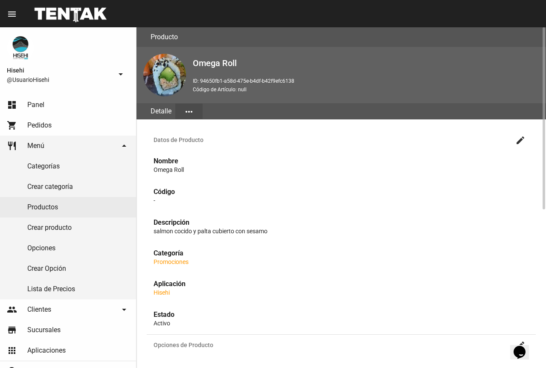
click at [520, 133] on button "create" at bounding box center [520, 139] width 17 height 17
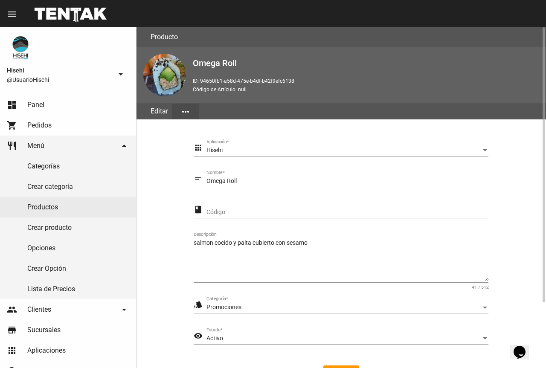
click at [321, 241] on textarea "salmon cocido y palta cubierto con sesamo" at bounding box center [341, 260] width 295 height 42
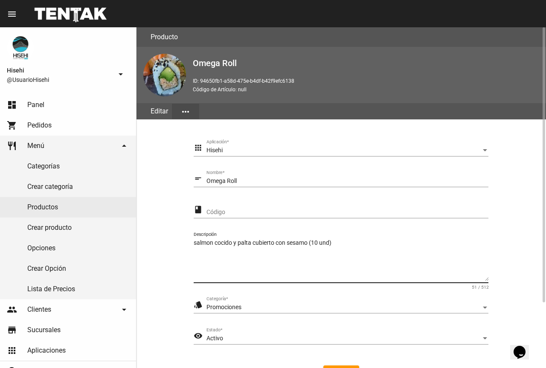
scroll to position [81, 0]
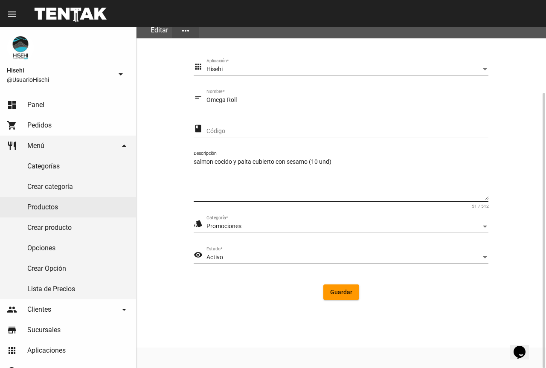
type textarea "salmon cocido y palta cubierto con sesamo (10 und)"
click at [350, 295] on span "Guardar" at bounding box center [341, 292] width 22 height 7
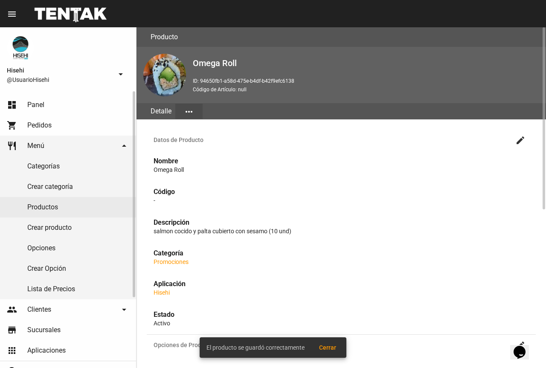
click at [68, 210] on link "Productos" at bounding box center [68, 207] width 136 height 20
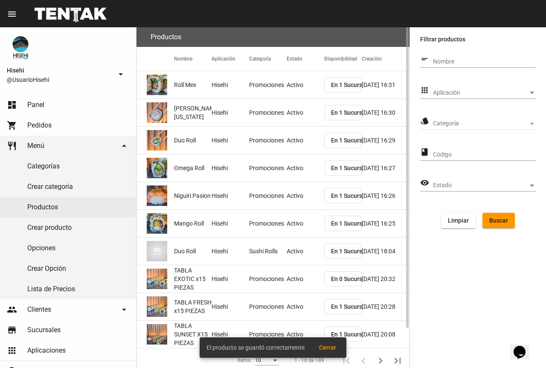
click at [221, 136] on mat-cell "Hisehi" at bounding box center [230, 140] width 38 height 27
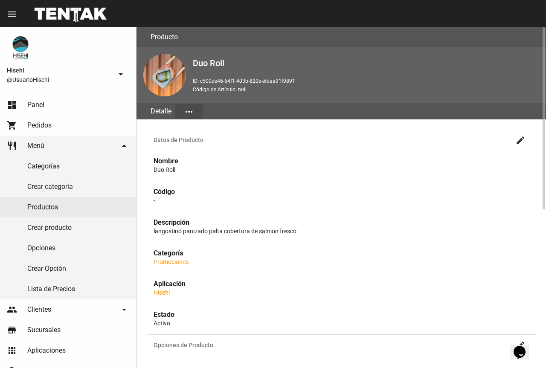
click at [519, 139] on mat-icon "create" at bounding box center [520, 140] width 10 height 10
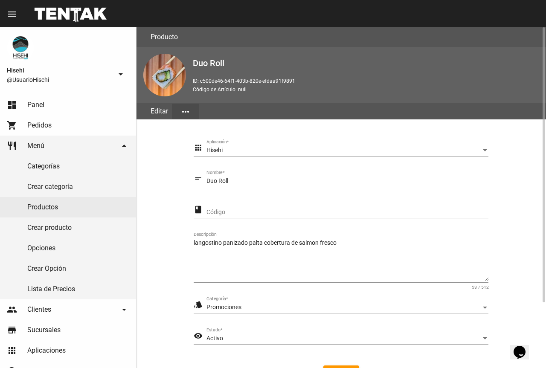
click at [351, 241] on textarea "langostino panizado palta cobertura de salmon fresco" at bounding box center [341, 260] width 295 height 42
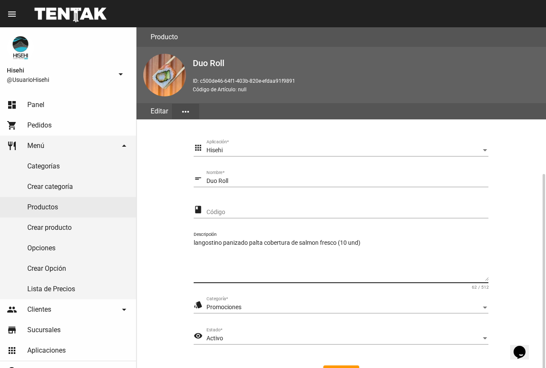
scroll to position [81, 0]
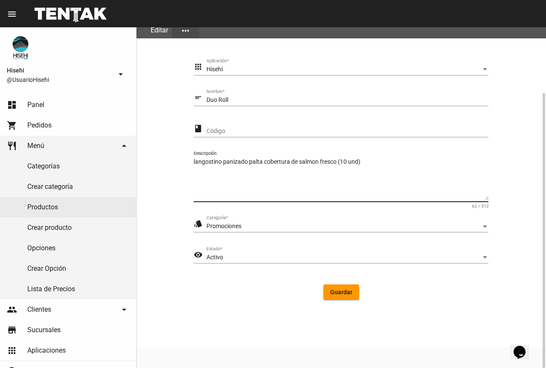
type textarea "langostino panizado palta cobertura de salmon fresco (10 und)"
click at [345, 290] on span "Guardar" at bounding box center [341, 292] width 22 height 7
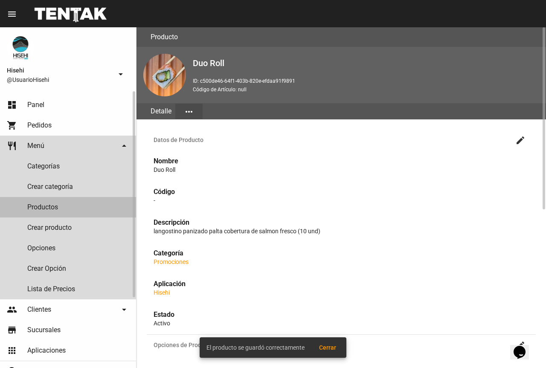
click at [79, 205] on link "Productos" at bounding box center [68, 207] width 136 height 20
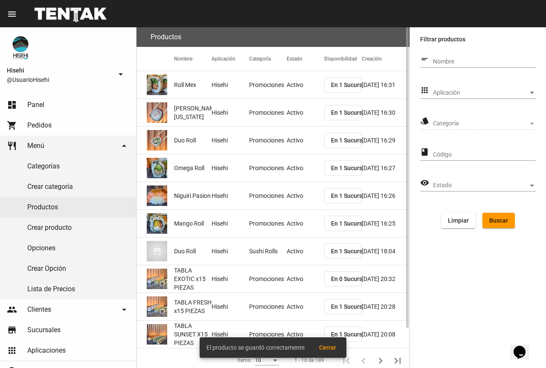
click at [276, 108] on mat-cell "Promociones" at bounding box center [268, 112] width 38 height 27
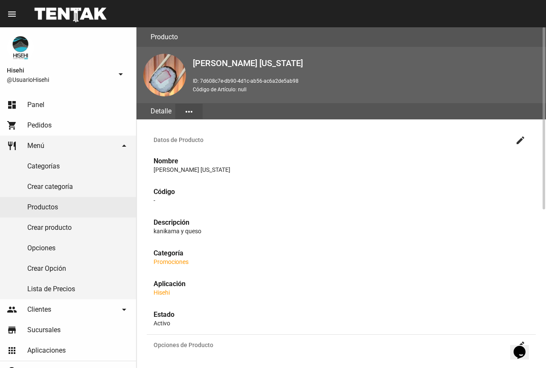
click at [526, 137] on button "create" at bounding box center [520, 139] width 17 height 17
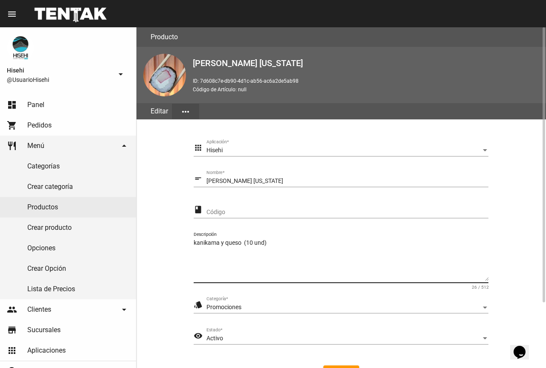
click at [304, 242] on textarea "kanikama y queso (10 und)" at bounding box center [341, 260] width 295 height 42
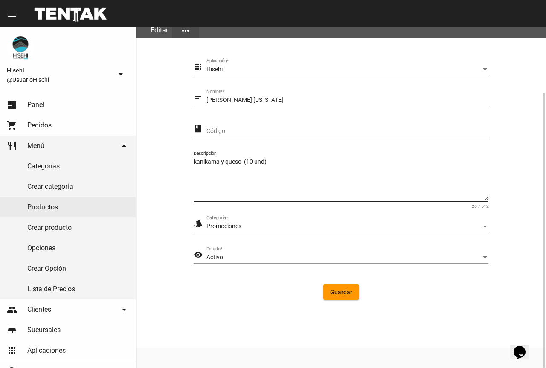
type textarea "kanikama y queso (10 und)"
click at [344, 291] on span "Guardar" at bounding box center [341, 292] width 22 height 7
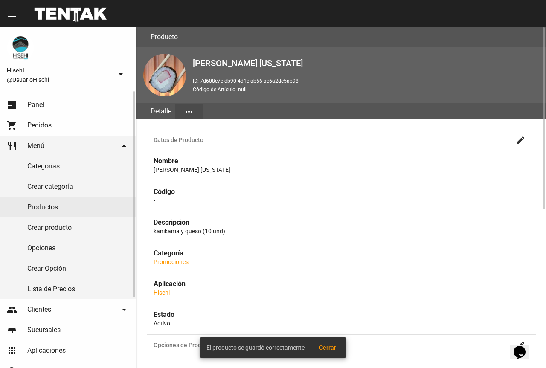
click at [70, 209] on link "Productos" at bounding box center [68, 207] width 136 height 20
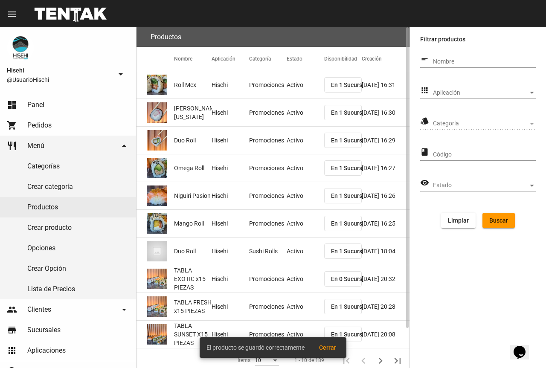
click at [263, 113] on mat-cell "Promociones" at bounding box center [268, 112] width 38 height 27
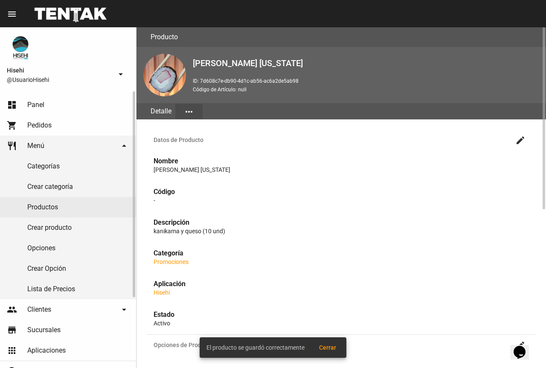
drag, startPoint x: 44, startPoint y: 205, endPoint x: 87, endPoint y: 192, distance: 44.5
click at [45, 205] on link "Productos" at bounding box center [68, 207] width 136 height 20
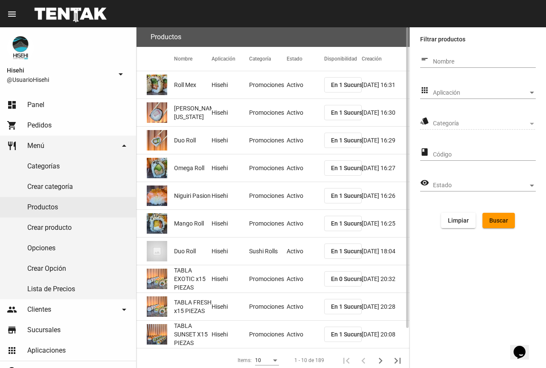
click at [232, 84] on mat-cell "Hisehi" at bounding box center [230, 84] width 38 height 27
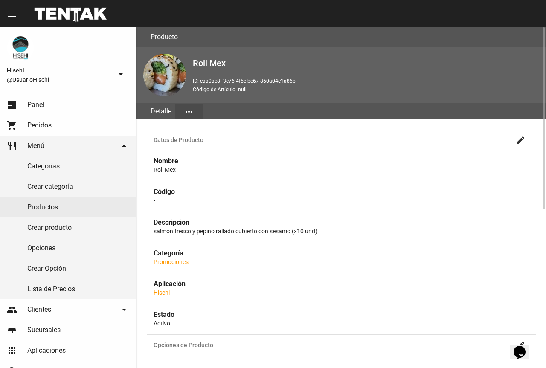
click at [517, 139] on mat-icon "create" at bounding box center [520, 140] width 10 height 10
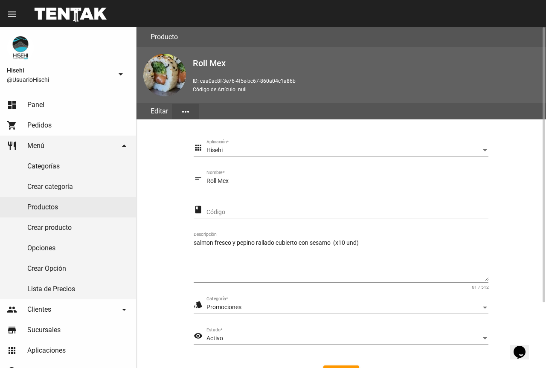
click at [340, 242] on textarea "salmon fresco y pepino rallado cubierto con sesamo (x10 und)" at bounding box center [341, 260] width 295 height 42
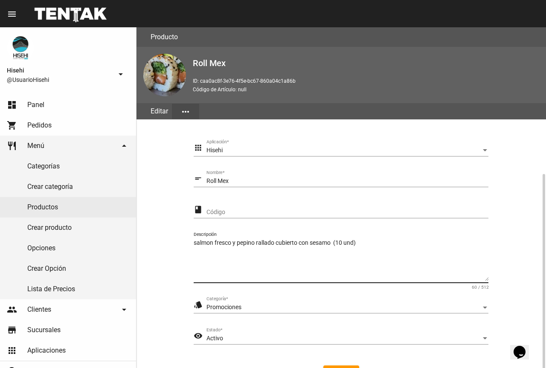
scroll to position [81, 0]
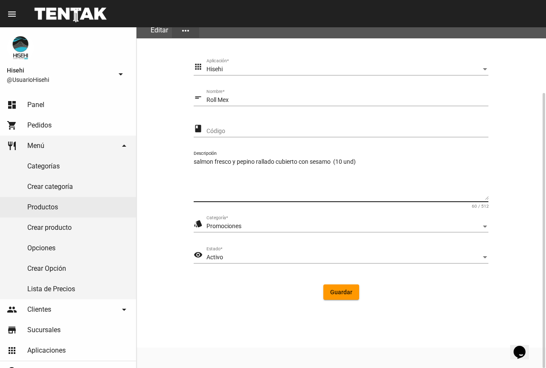
type textarea "salmon fresco y pepino rallado cubierto con sesamo (10 und)"
click at [343, 297] on button "Guardar" at bounding box center [341, 291] width 36 height 15
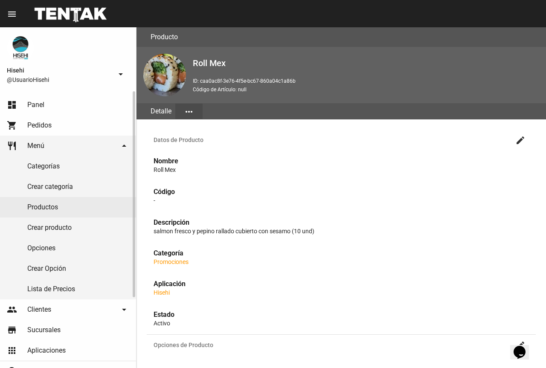
click at [65, 290] on link "Lista de Precios" at bounding box center [68, 289] width 136 height 20
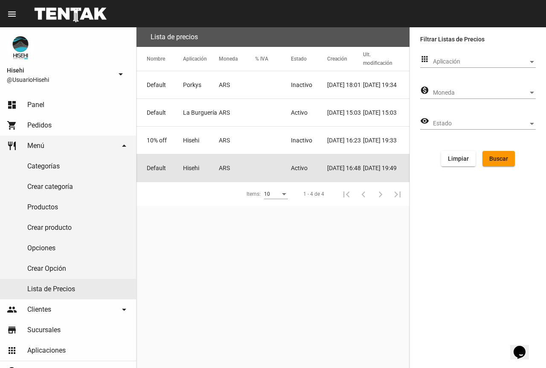
click at [259, 168] on mat-cell at bounding box center [273, 167] width 36 height 27
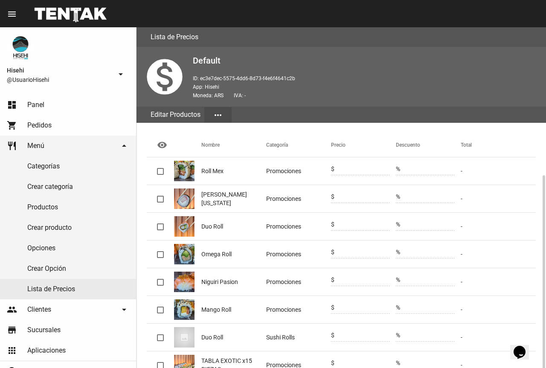
scroll to position [85, 0]
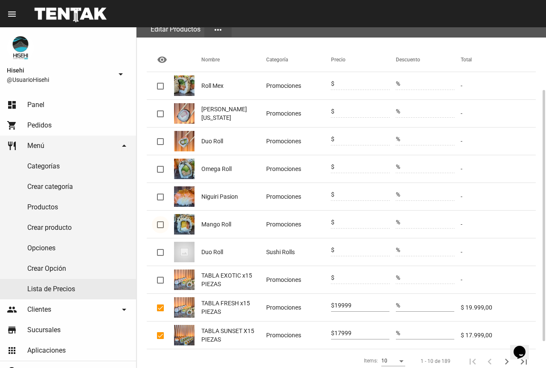
click at [161, 225] on div at bounding box center [160, 224] width 7 height 7
click at [160, 228] on input "checkbox" at bounding box center [160, 228] width 0 height 0
checkbox input "true"
click at [354, 220] on input "0" at bounding box center [361, 222] width 55 height 7
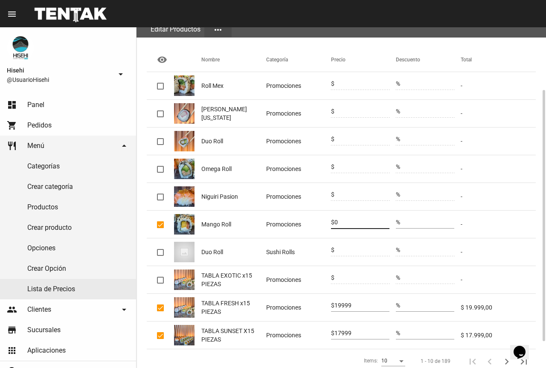
click at [354, 220] on input "0" at bounding box center [361, 222] width 55 height 7
type input "15999"
click at [159, 194] on div at bounding box center [160, 197] width 7 height 7
click at [160, 200] on input "checkbox" at bounding box center [160, 200] width 0 height 0
checkbox input "true"
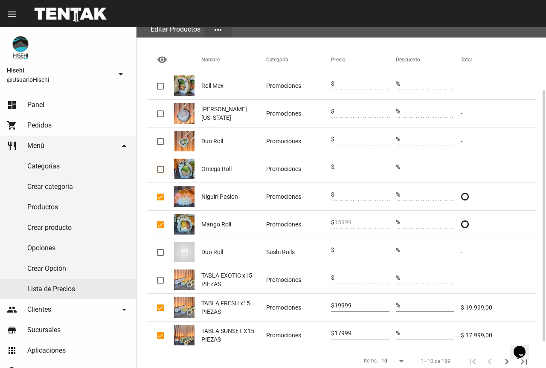
click at [163, 167] on div at bounding box center [160, 169] width 7 height 7
click at [160, 173] on input "checkbox" at bounding box center [160, 173] width 0 height 0
checkbox input "true"
click at [160, 140] on div at bounding box center [160, 141] width 7 height 7
click at [160, 145] on input "checkbox" at bounding box center [160, 145] width 0 height 0
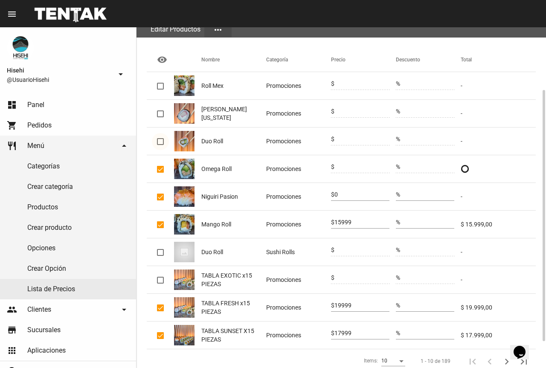
checkbox input "true"
click at [160, 117] on mat-checkbox at bounding box center [160, 113] width 7 height 9
click at [160, 111] on div at bounding box center [160, 113] width 7 height 7
click at [160, 117] on input "checkbox" at bounding box center [160, 117] width 0 height 0
checkbox input "true"
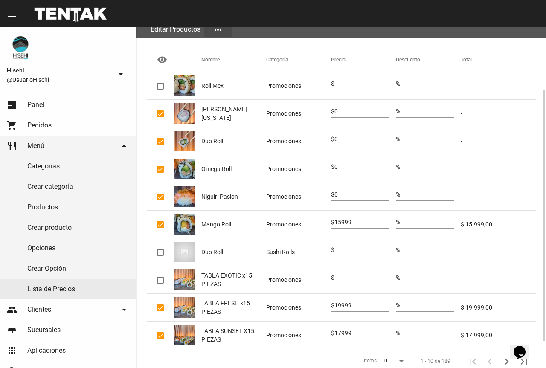
click at [350, 198] on input "0" at bounding box center [361, 194] width 55 height 7
type input "15999"
click at [362, 164] on input "0" at bounding box center [361, 167] width 55 height 7
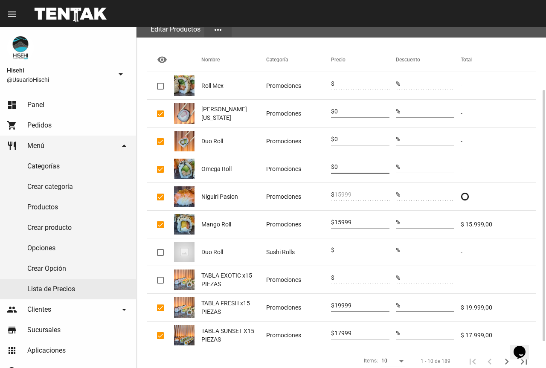
click at [362, 164] on input "0" at bounding box center [361, 167] width 55 height 7
type input "14999"
drag, startPoint x: 159, startPoint y: 86, endPoint x: 187, endPoint y: 86, distance: 28.1
click at [159, 86] on div at bounding box center [160, 86] width 7 height 7
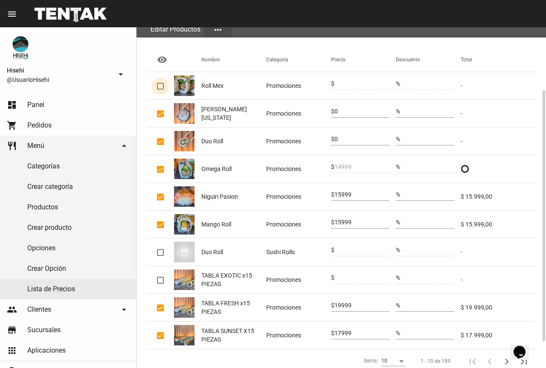
click at [160, 90] on input "checkbox" at bounding box center [160, 90] width 0 height 0
checkbox input "true"
click at [334, 139] on span "$" at bounding box center [332, 139] width 3 height 7
click at [342, 141] on input "0" at bounding box center [361, 139] width 55 height 7
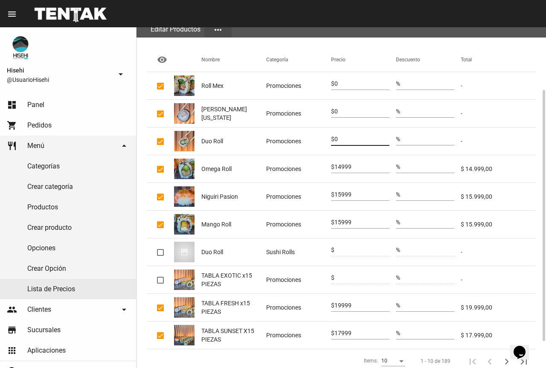
click at [342, 141] on input "0" at bounding box center [361, 139] width 55 height 7
type input "15999"
click at [350, 112] on input "0" at bounding box center [361, 111] width 55 height 7
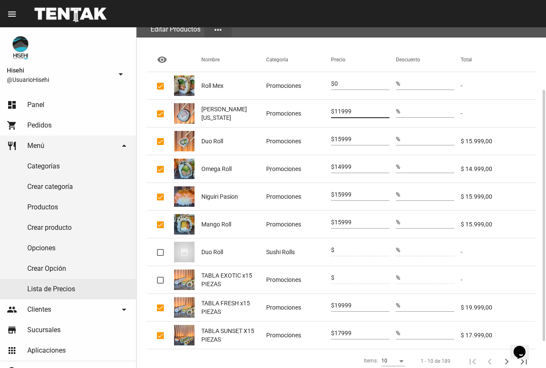
type input "11999"
click at [341, 85] on input "0" at bounding box center [361, 84] width 55 height 7
type input "14999"
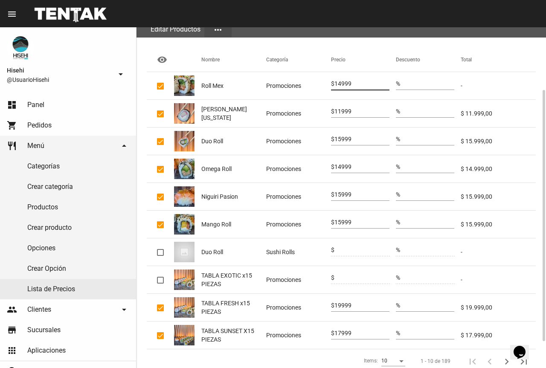
click at [373, 57] on mat-header-cell "Precio" at bounding box center [363, 60] width 65 height 24
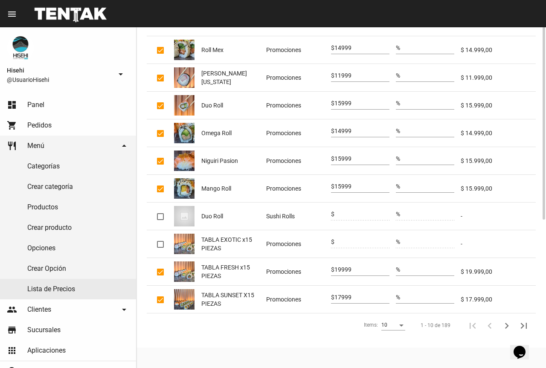
scroll to position [36, 0]
